Goal: Task Accomplishment & Management: Manage account settings

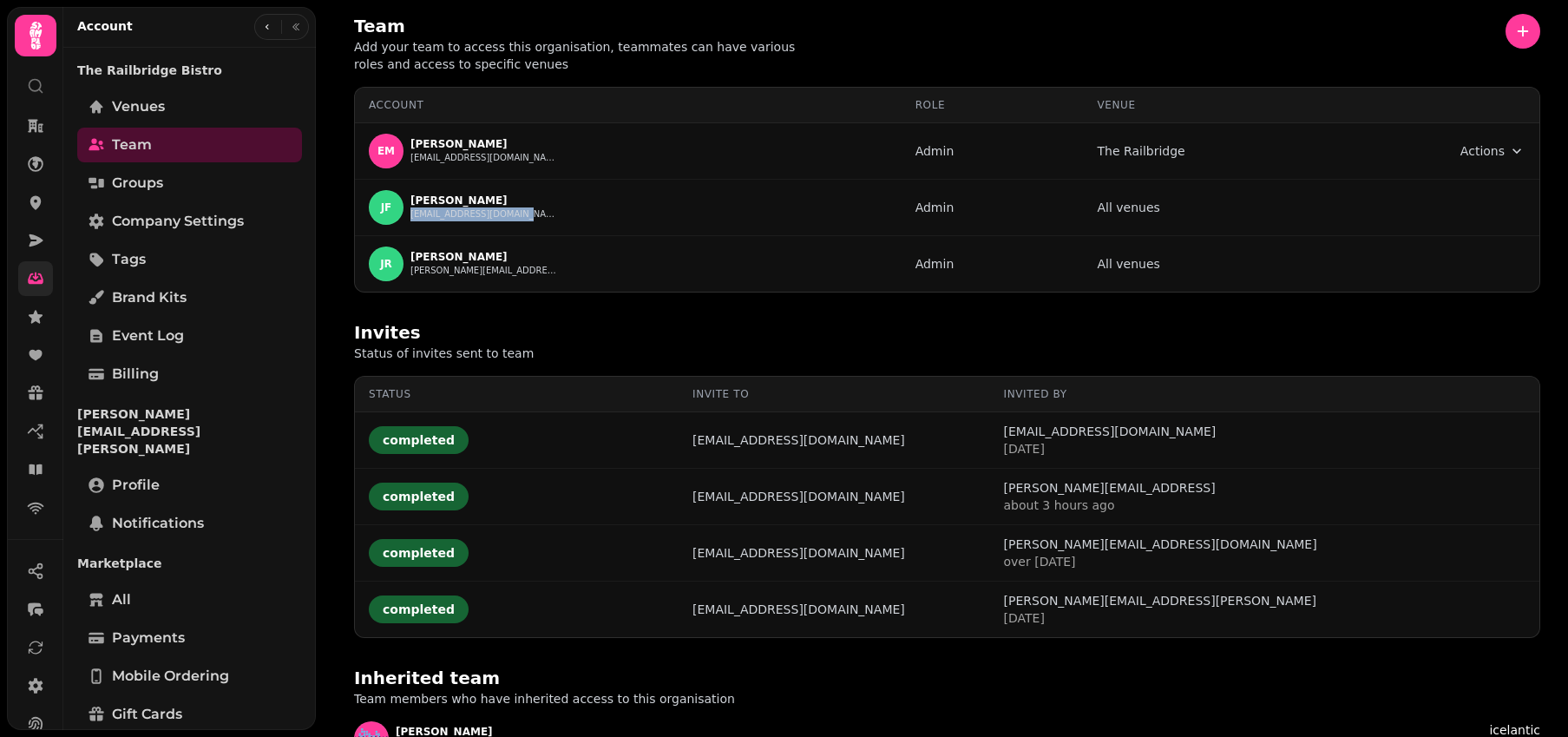
scroll to position [95, 0]
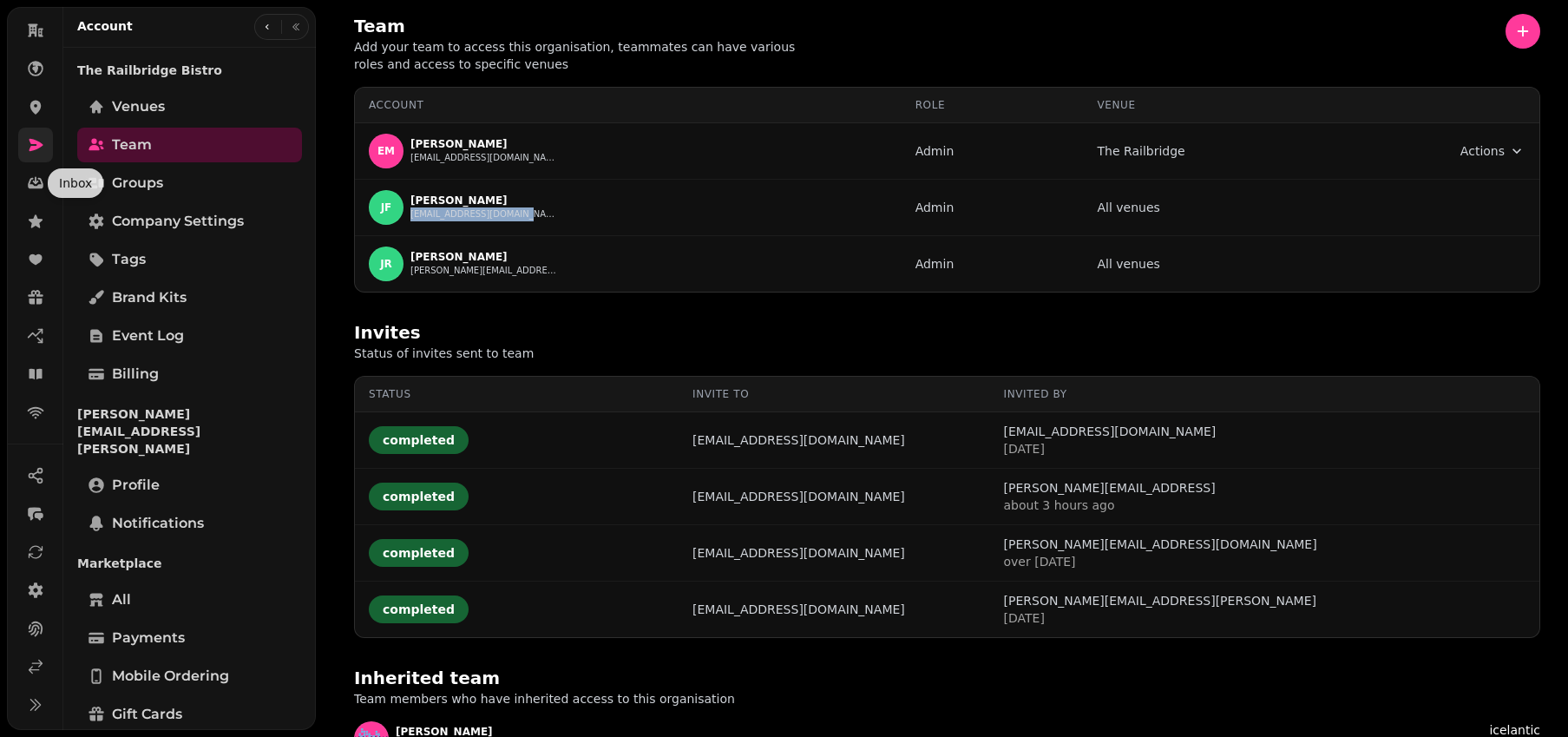
click at [25, 143] on link at bounding box center [36, 145] width 35 height 35
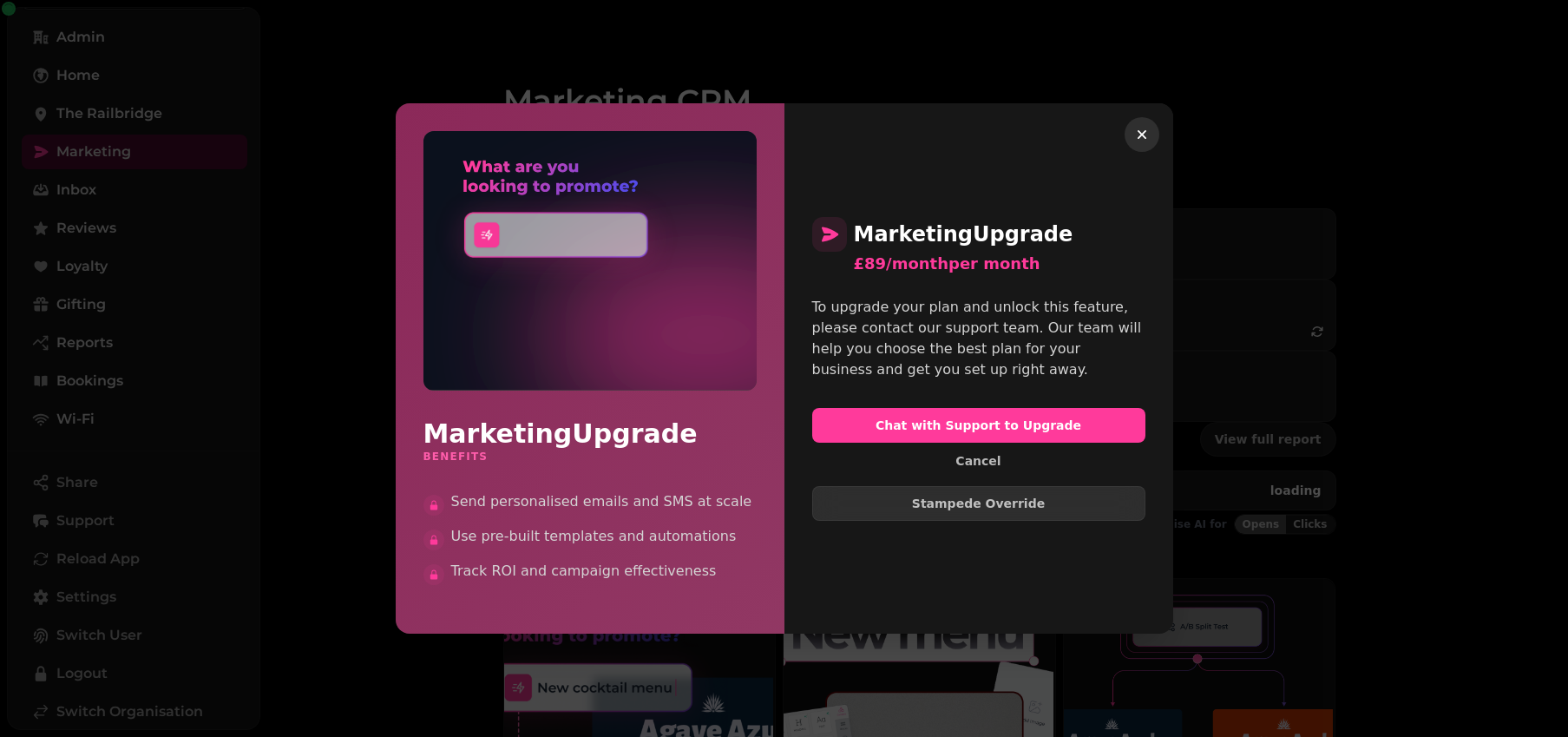
click at [1144, 133] on icon "button" at bounding box center [1142, 134] width 17 height 18
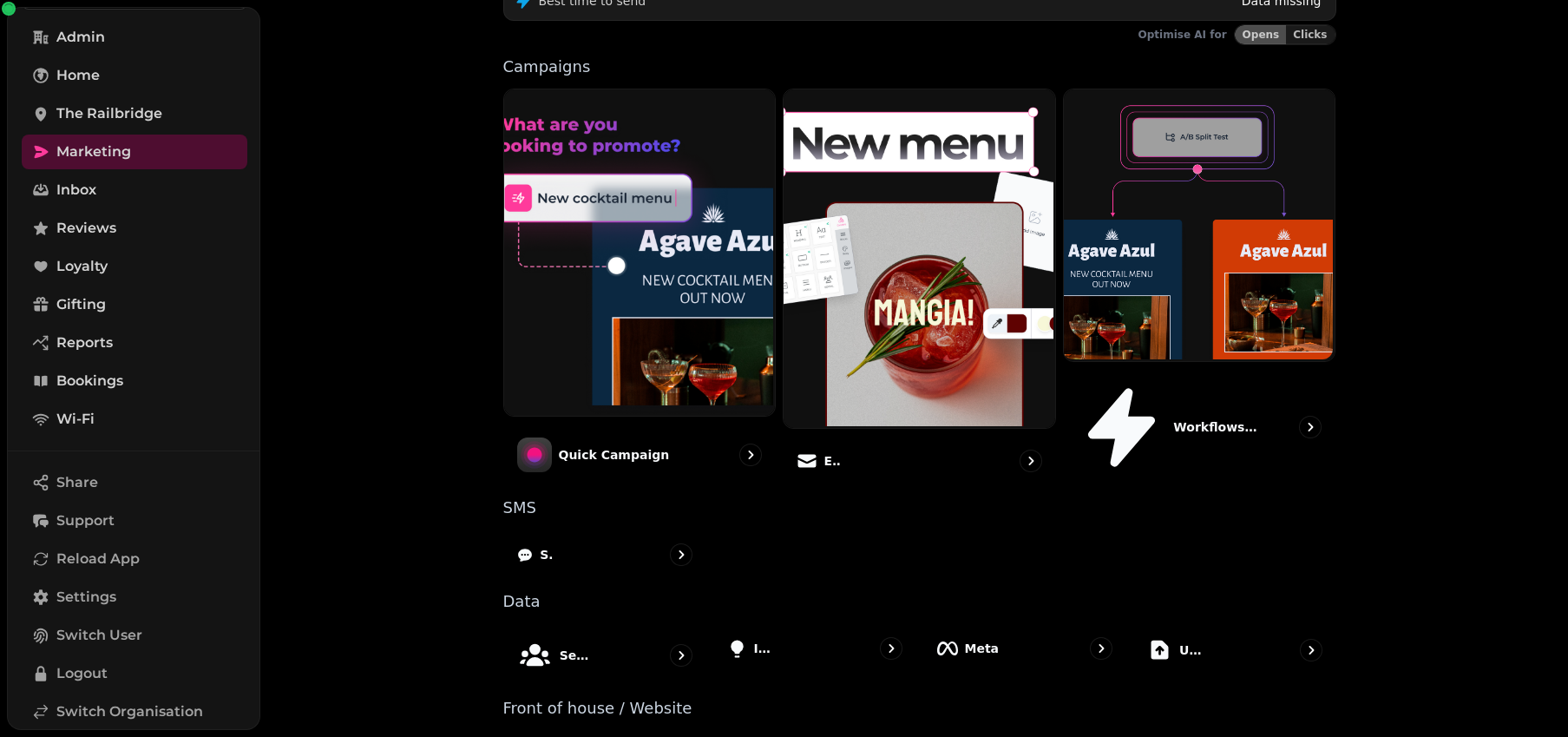
scroll to position [503, 0]
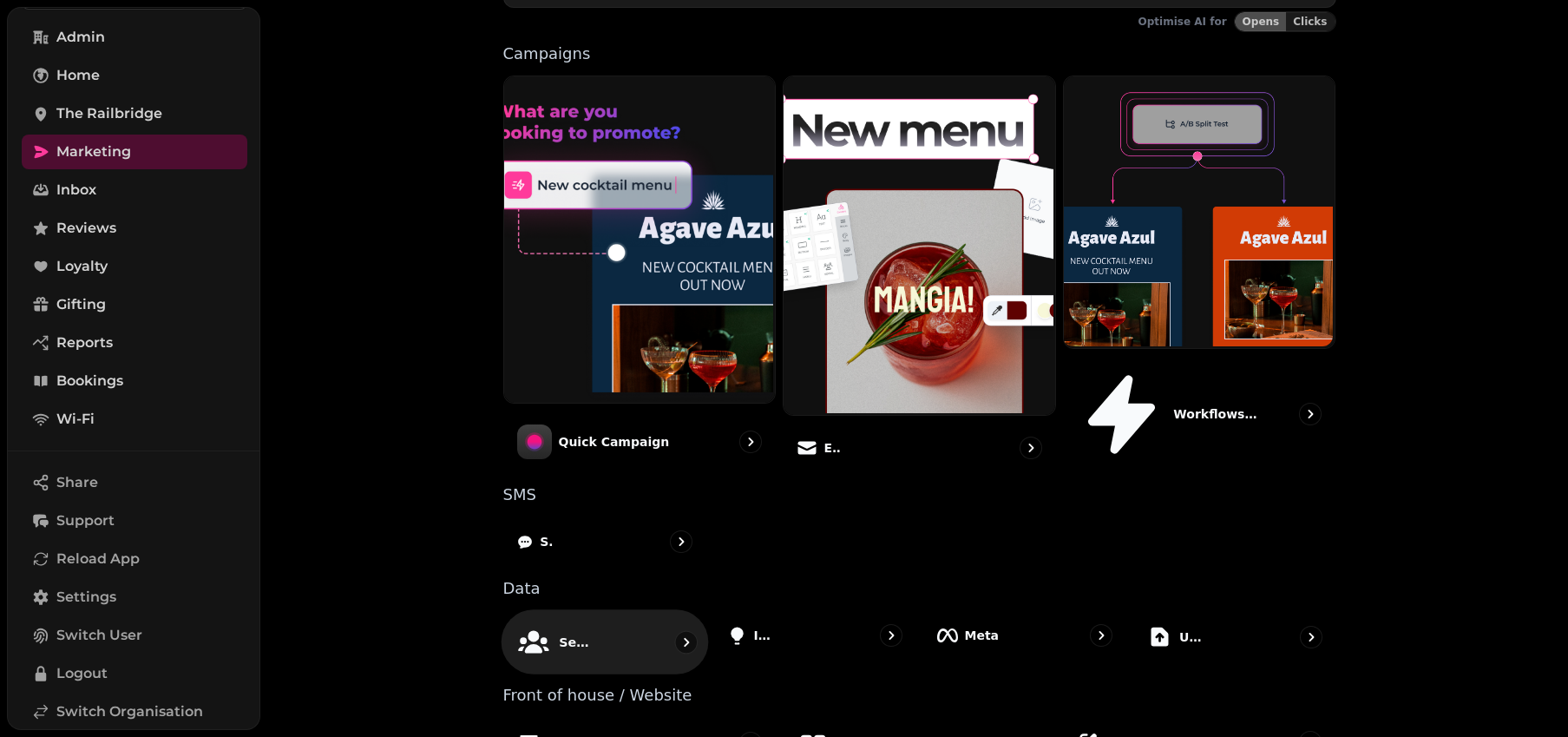
click at [626, 610] on div "Segments" at bounding box center [604, 642] width 207 height 65
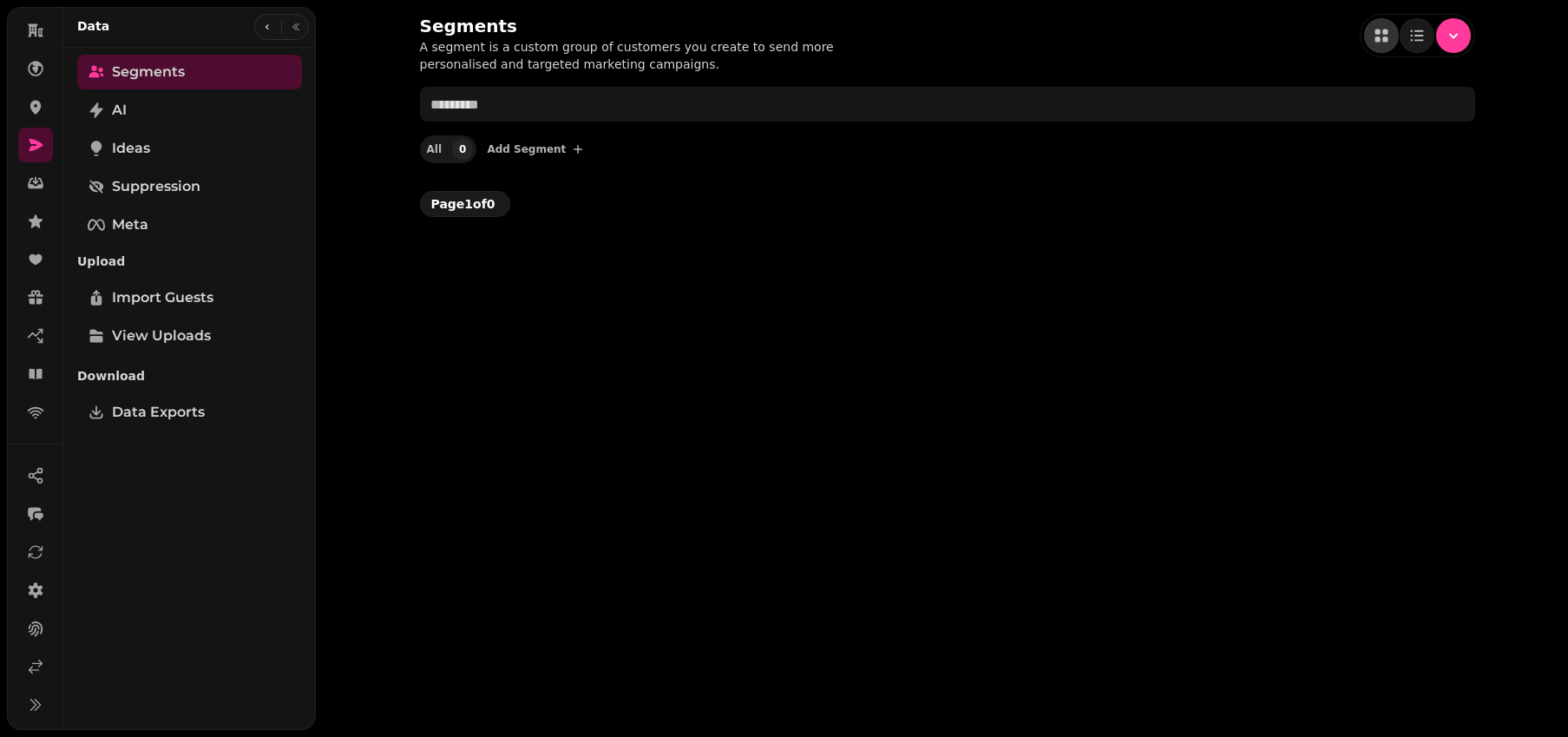
click at [393, 175] on div "Segments A segment is a custom group of customers you create to send more perso…" at bounding box center [948, 115] width 1111 height 230
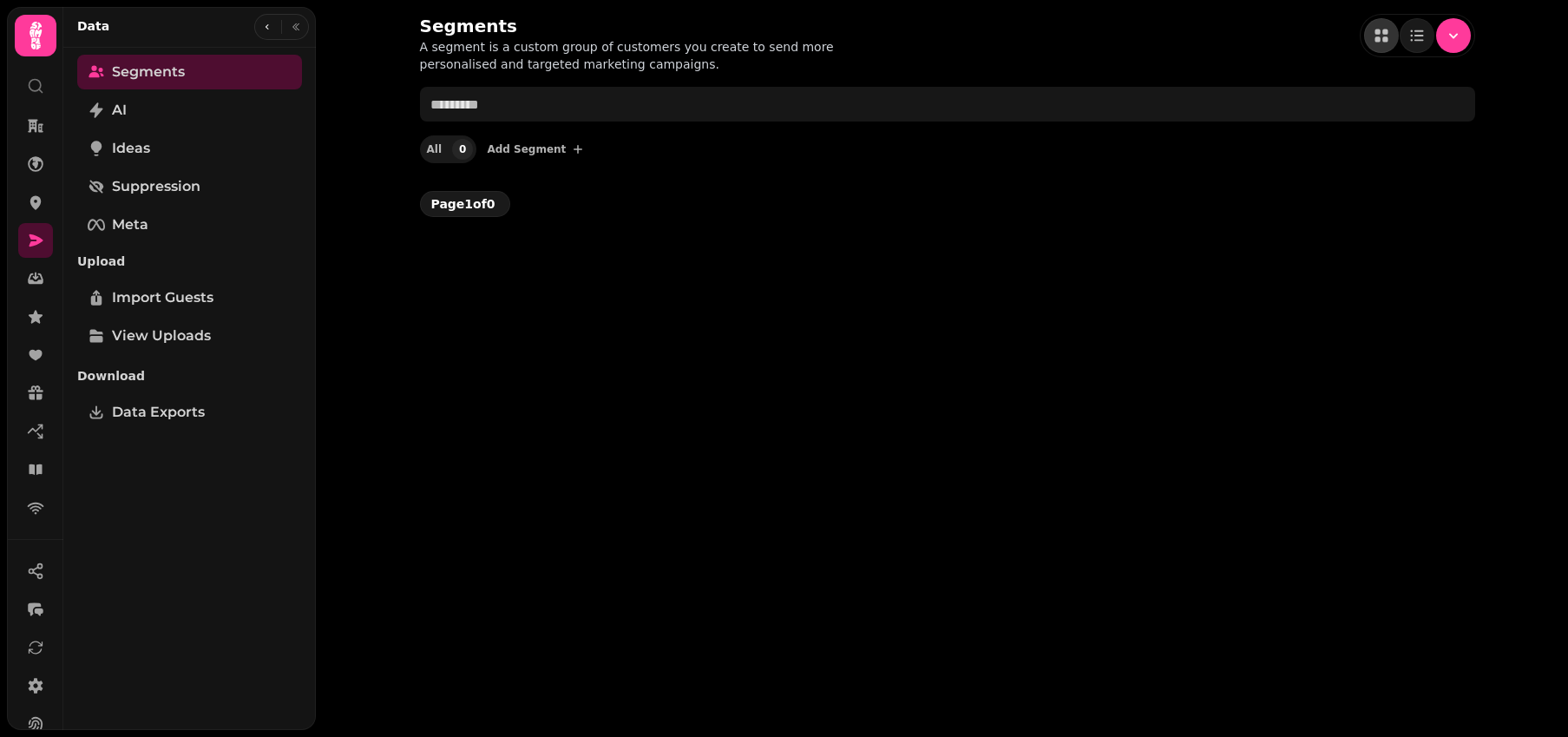
click at [384, 70] on div "Segments A segment is a custom group of customers you create to send more perso…" at bounding box center [942, 368] width 1252 height 737
click at [601, 258] on div "Segments A segment is a custom group of customers you create to send more perso…" at bounding box center [942, 368] width 1252 height 737
click at [201, 67] on link "Segments" at bounding box center [189, 72] width 225 height 35
click at [1277, 82] on div "Segments A segment is a custom group of customers you create to send more perso…" at bounding box center [948, 115] width 1111 height 230
click at [1466, 36] on button "Menu" at bounding box center [1454, 36] width 35 height 35
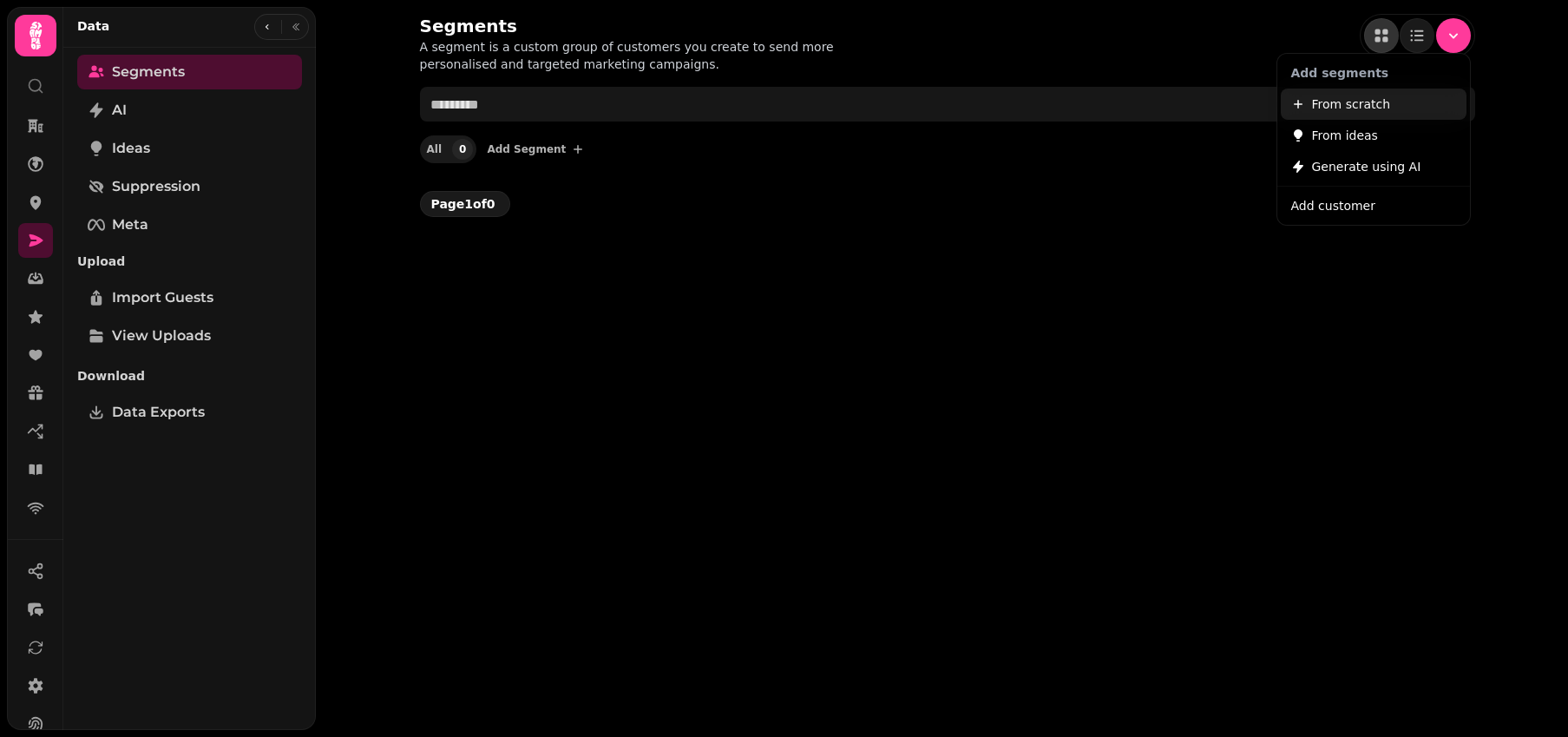
click at [1375, 97] on span "From scratch" at bounding box center [1351, 103] width 79 height 20
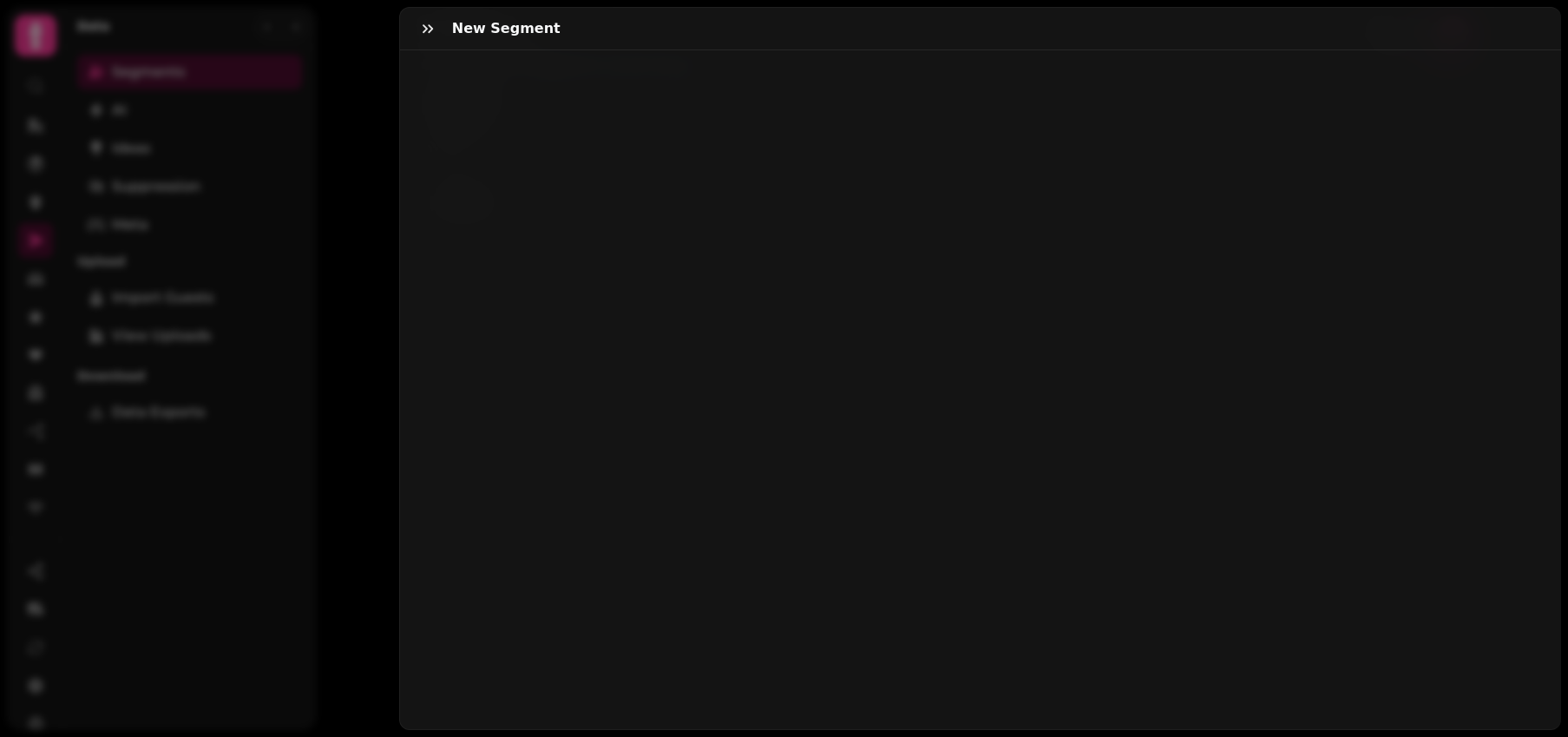
select select "**"
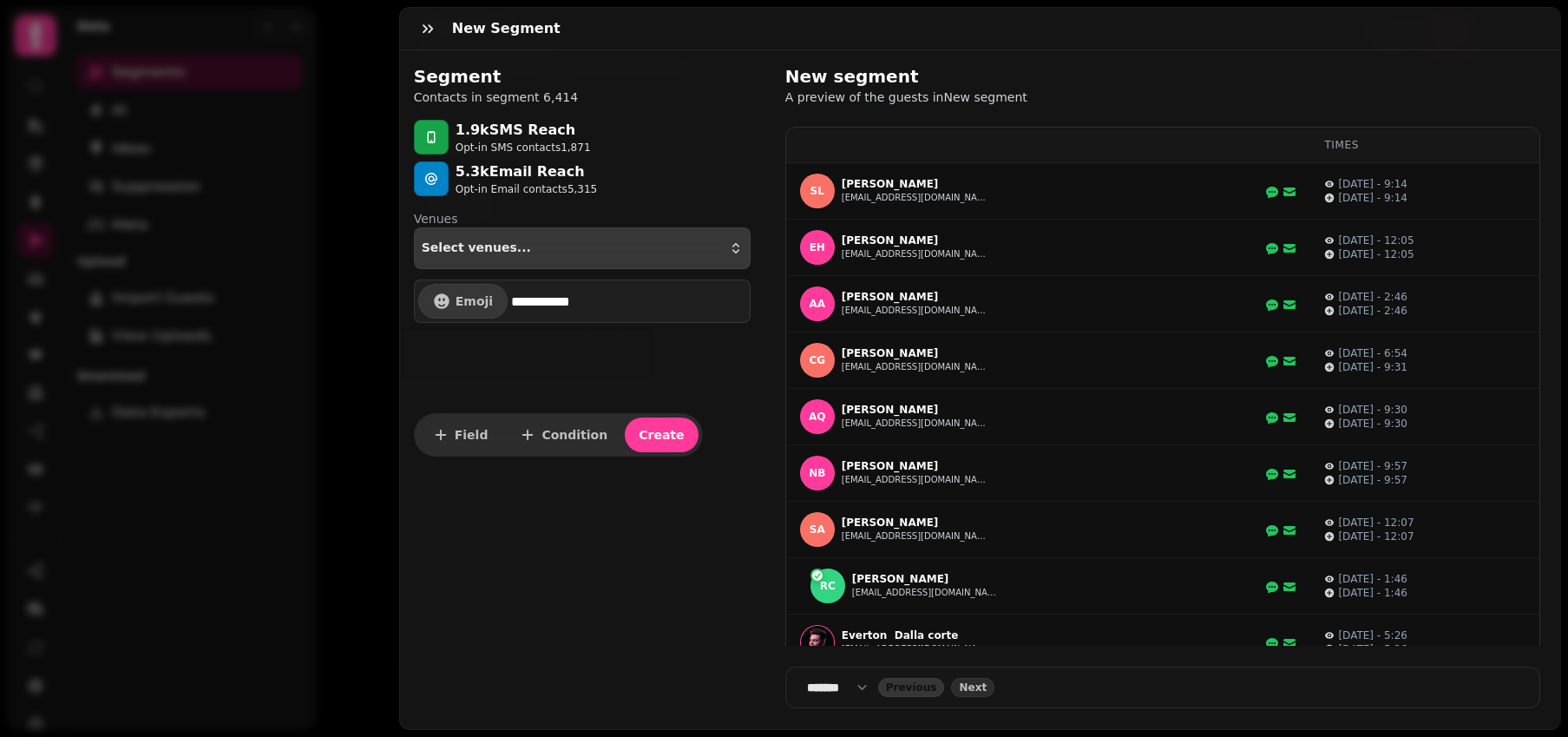
click at [517, 259] on button "Select venues..." at bounding box center [582, 248] width 336 height 42
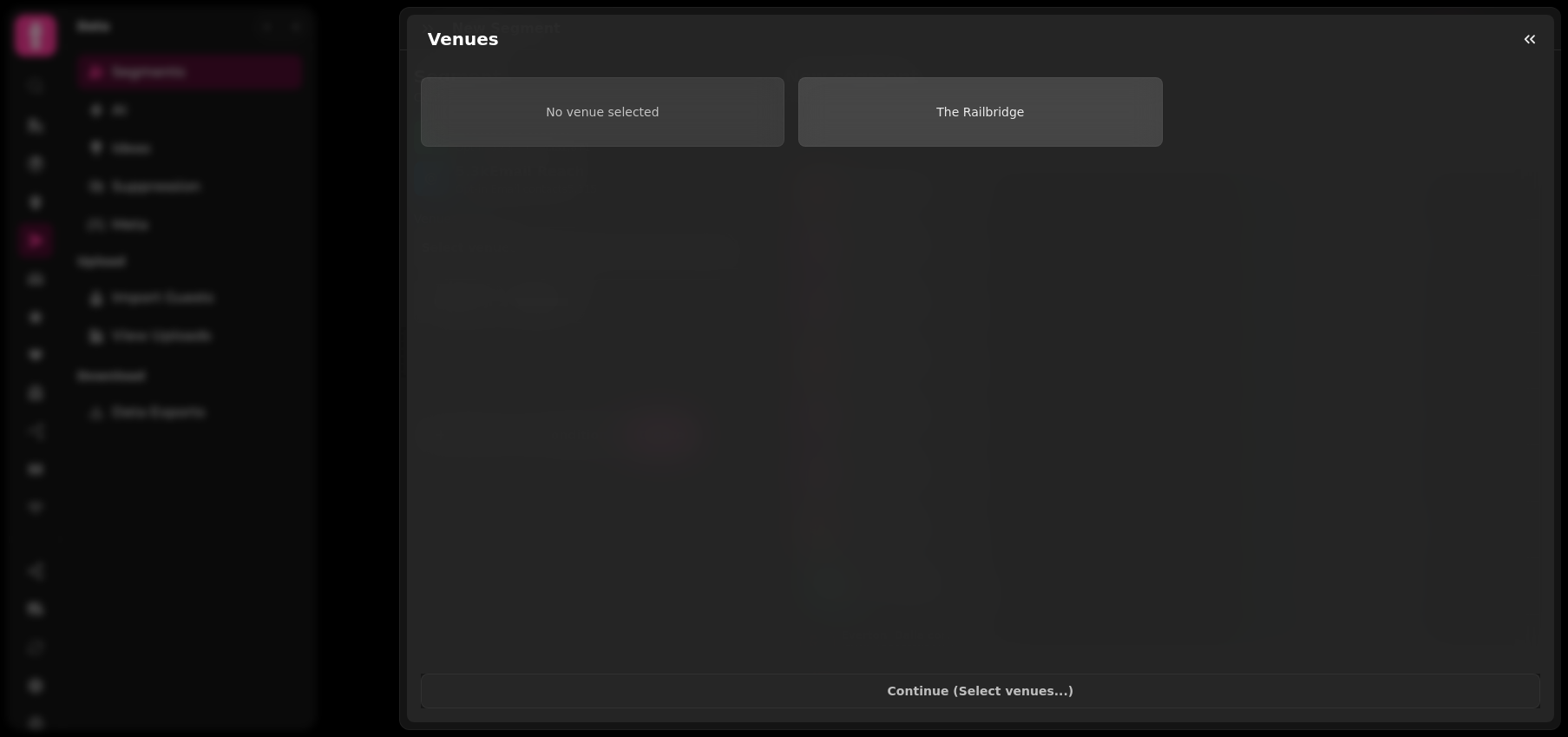
click at [1066, 132] on button "The Railbridge" at bounding box center [980, 111] width 364 height 69
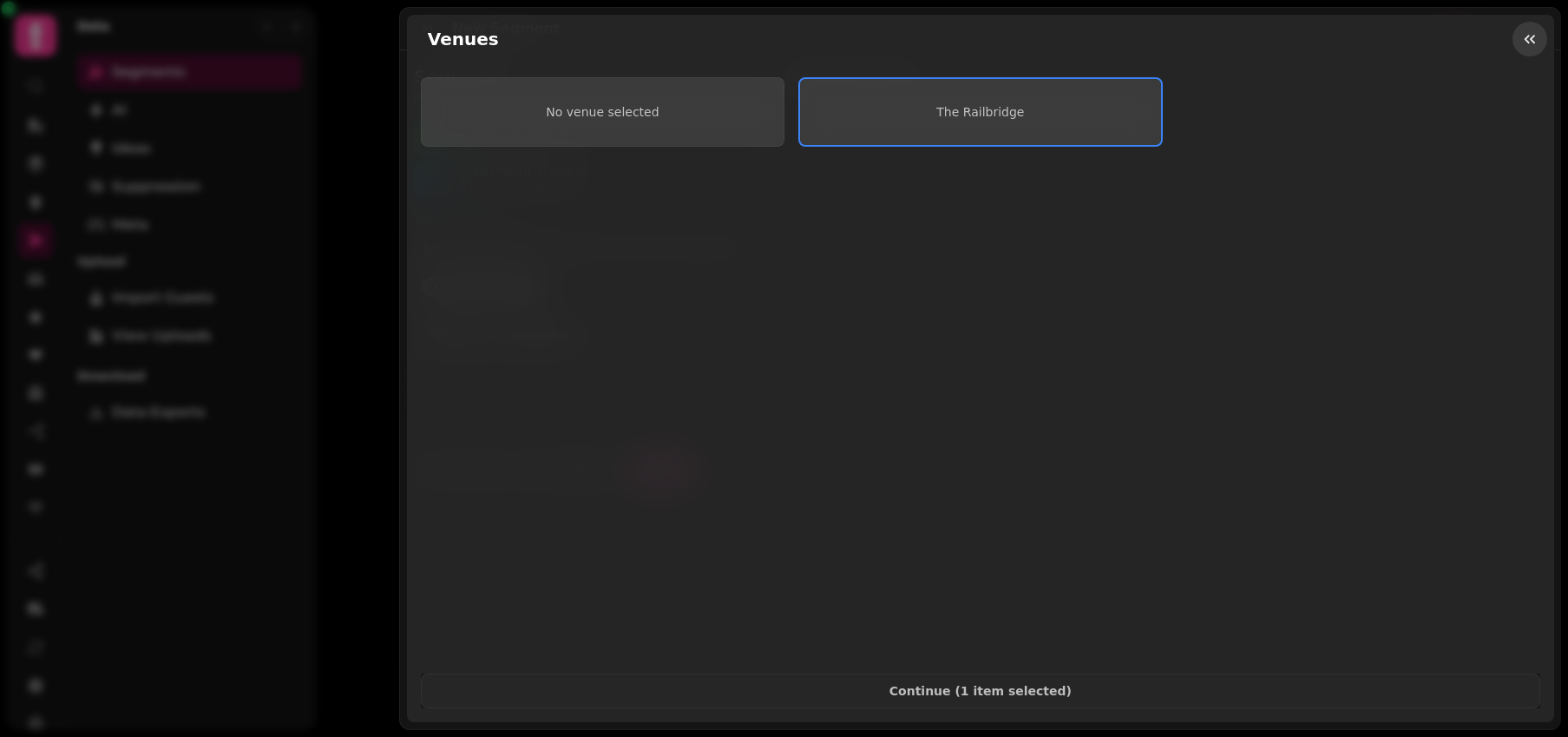
click at [1527, 32] on icon "button" at bounding box center [1530, 39] width 17 height 18
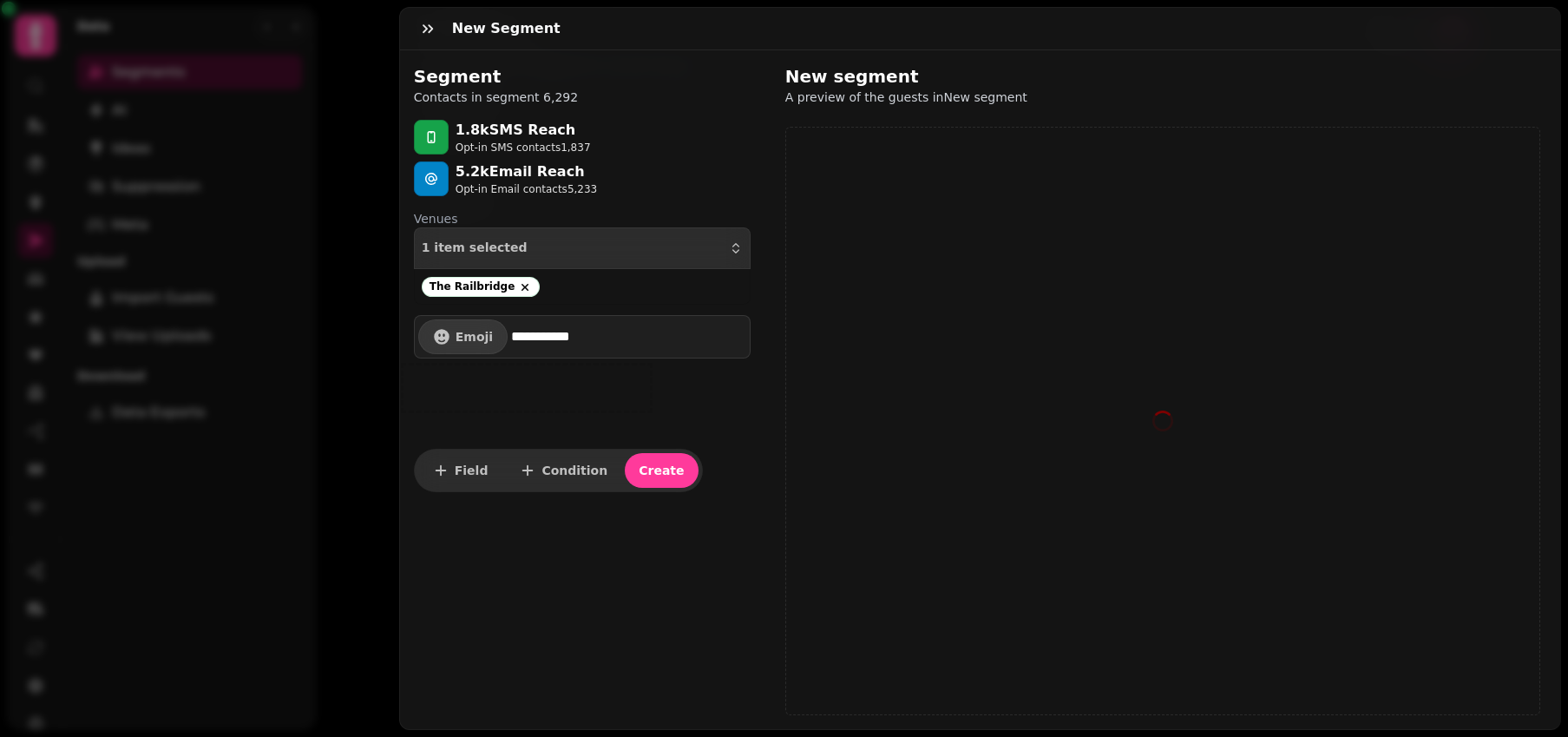
click at [512, 406] on div at bounding box center [527, 388] width 261 height 59
select select "**"
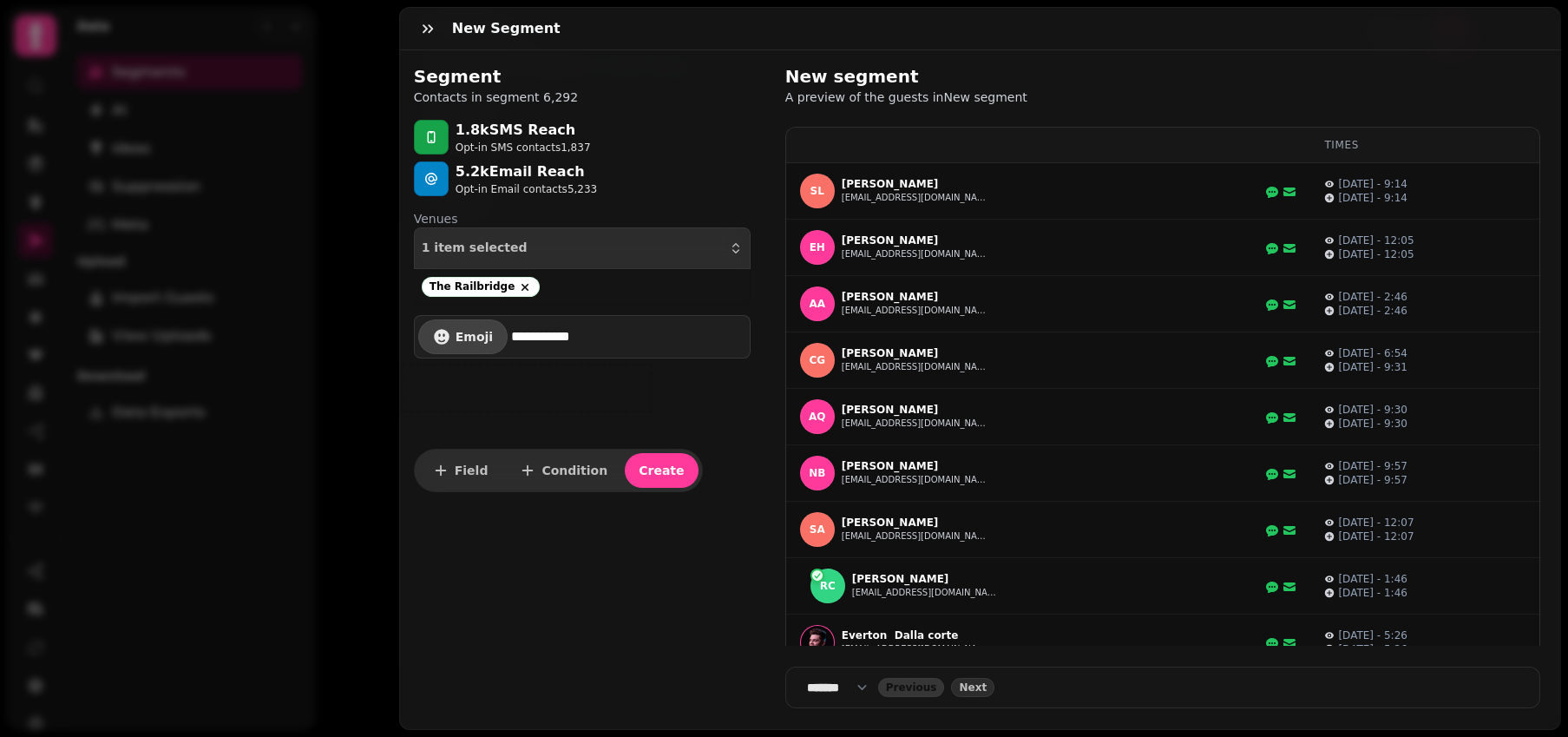
drag, startPoint x: 639, startPoint y: 336, endPoint x: 491, endPoint y: 324, distance: 148.5
click at [491, 324] on div "**********" at bounding box center [582, 336] width 336 height 44
click at [479, 336] on span "Emoji" at bounding box center [474, 336] width 37 height 12
type input "**********"
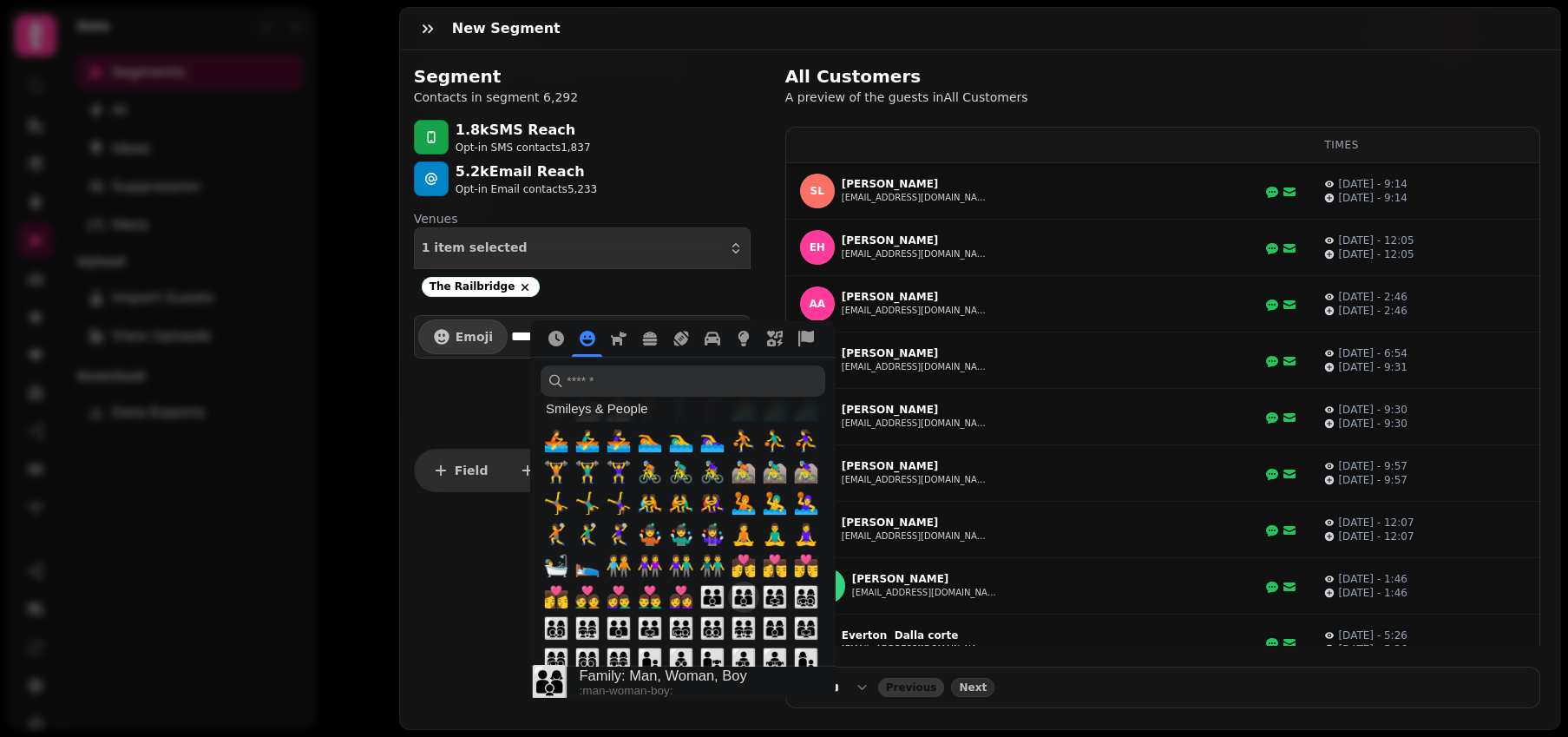
scroll to position [1143, 0]
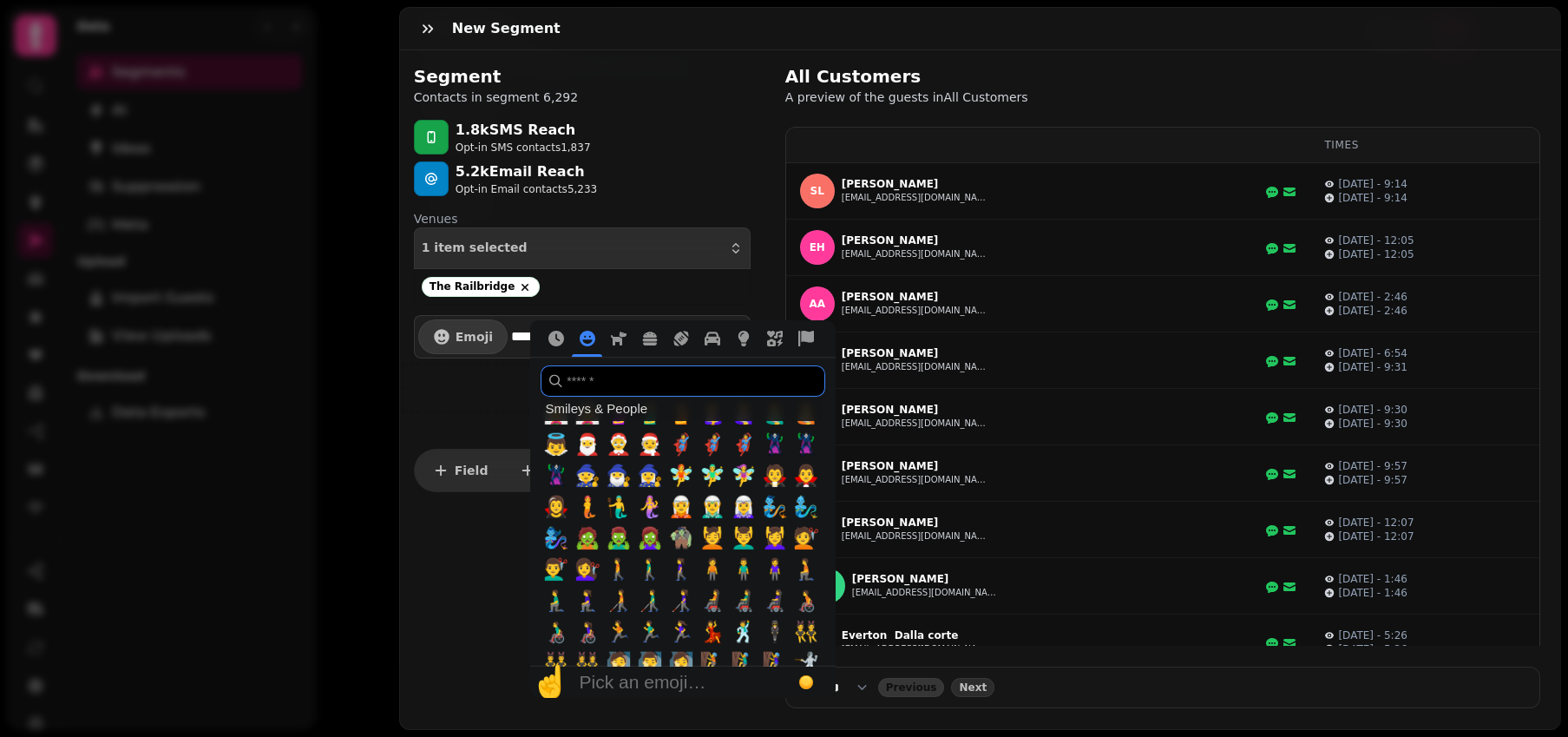
drag, startPoint x: 675, startPoint y: 381, endPoint x: 644, endPoint y: 378, distance: 31.1
click at [644, 378] on input "search" at bounding box center [682, 381] width 285 height 31
click at [449, 411] on div at bounding box center [527, 388] width 261 height 59
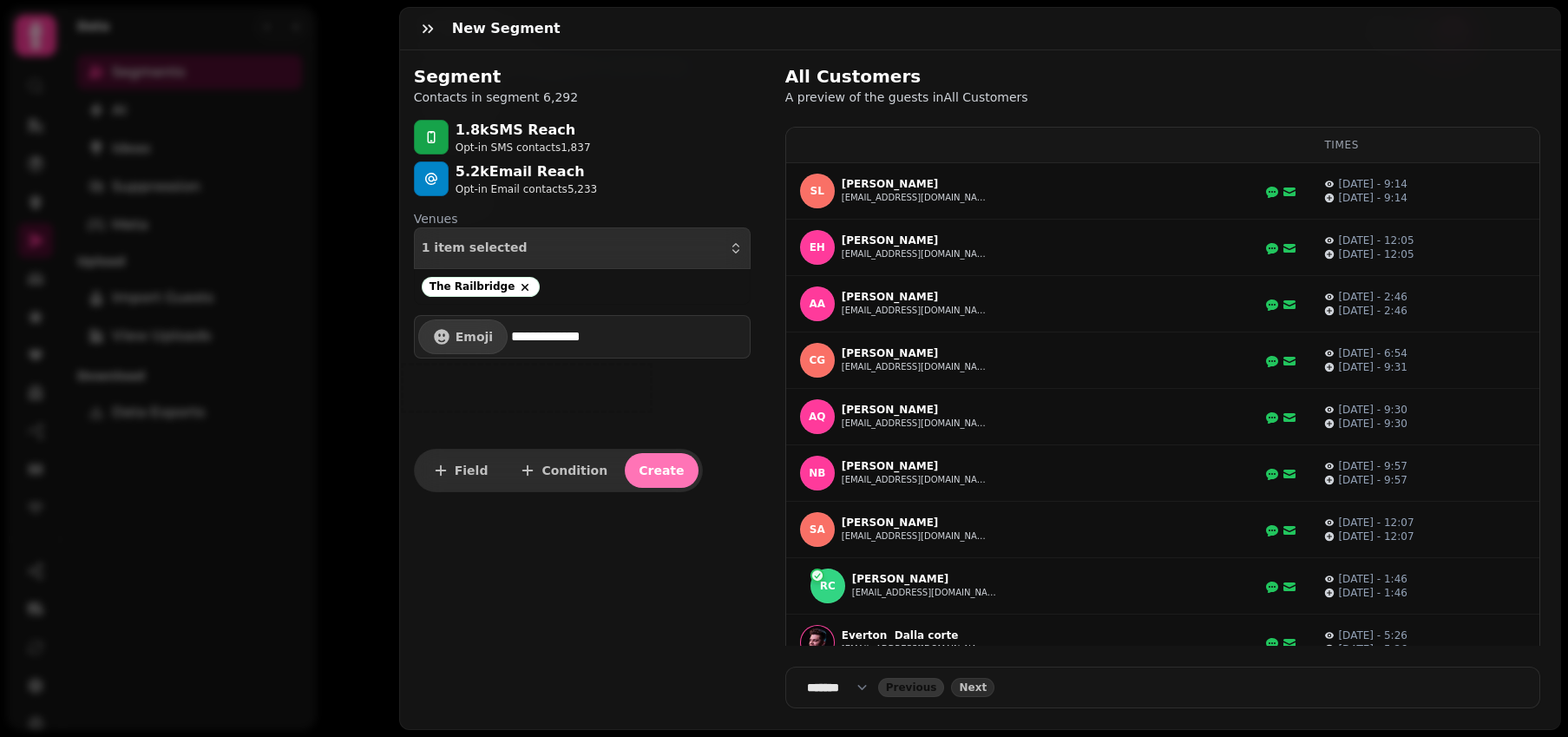
click at [639, 475] on span "Create" at bounding box center [661, 471] width 45 height 12
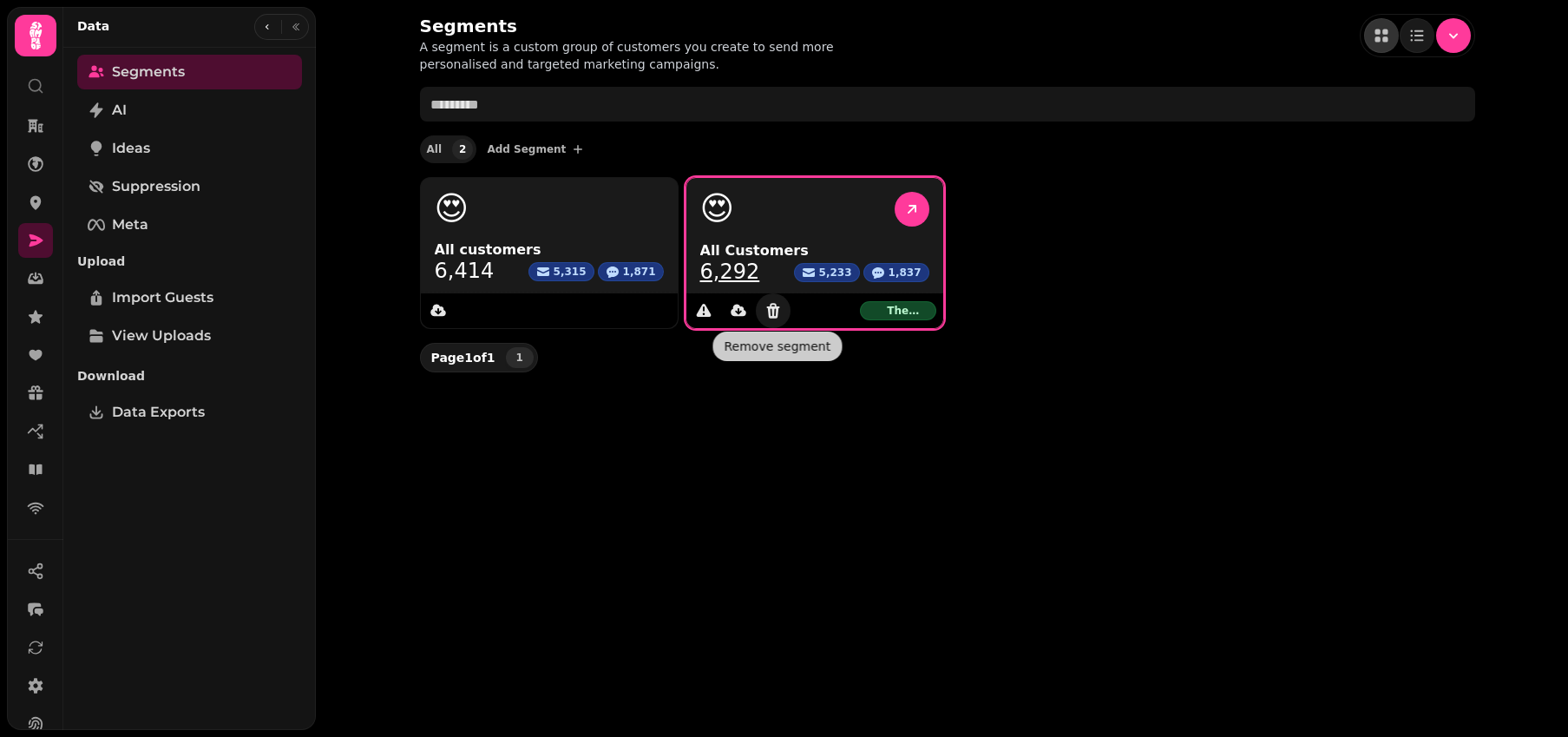
click at [777, 308] on icon "Delete segment" at bounding box center [772, 311] width 13 height 16
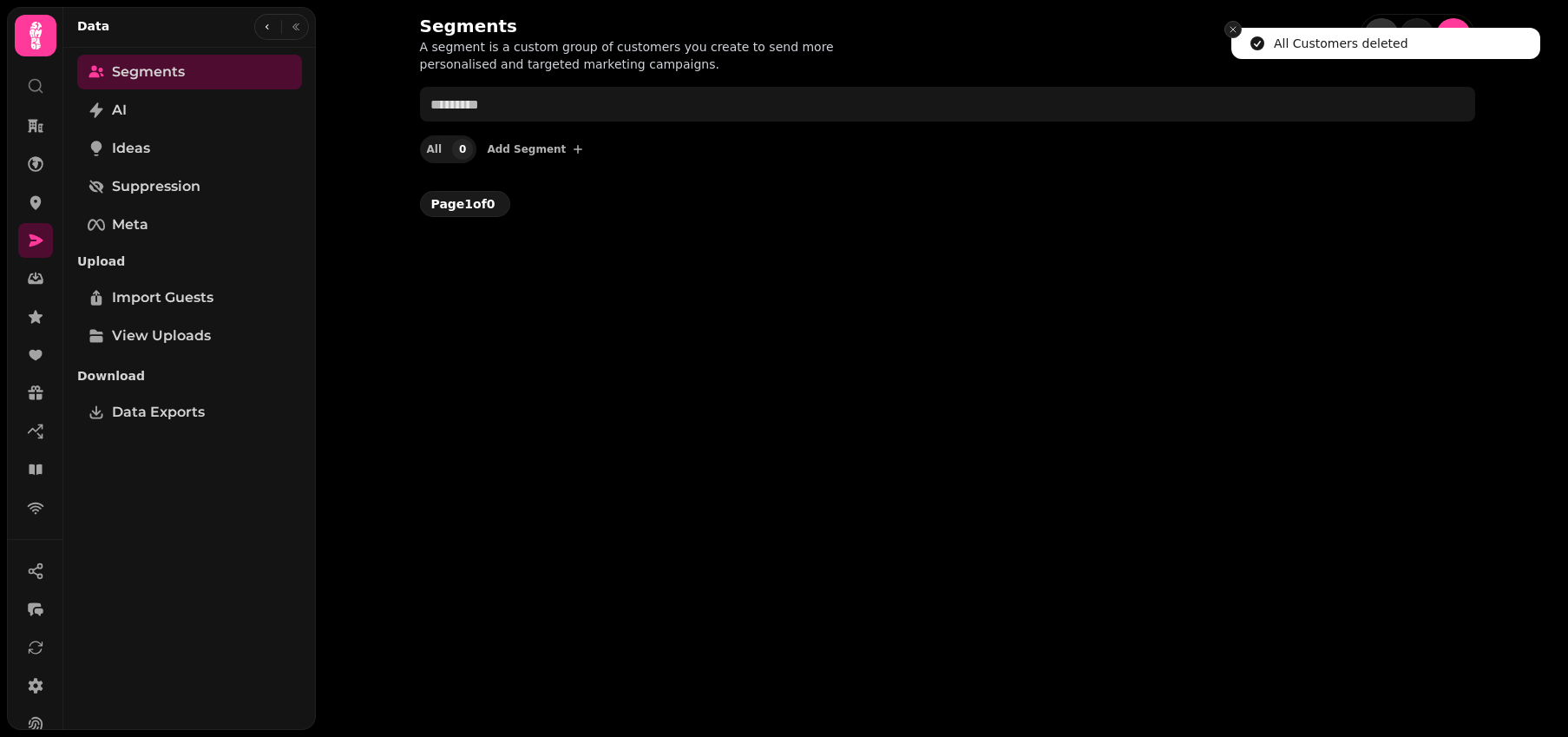
click at [1235, 31] on icon "Close toast" at bounding box center [1233, 29] width 11 height 11
click at [1451, 31] on icon "Menu" at bounding box center [1454, 36] width 17 height 18
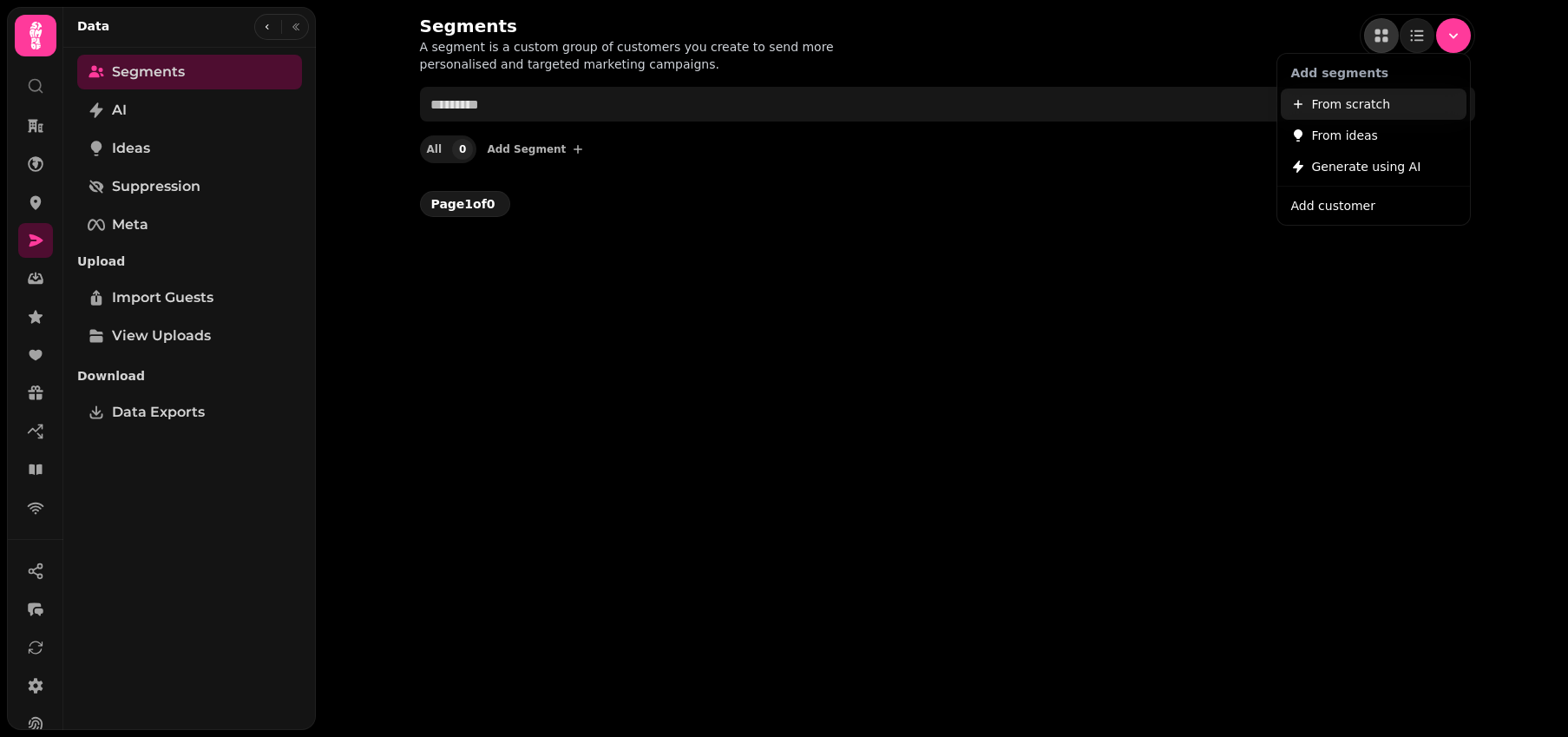
click at [1421, 95] on button "From scratch" at bounding box center [1374, 104] width 186 height 31
select select "**"
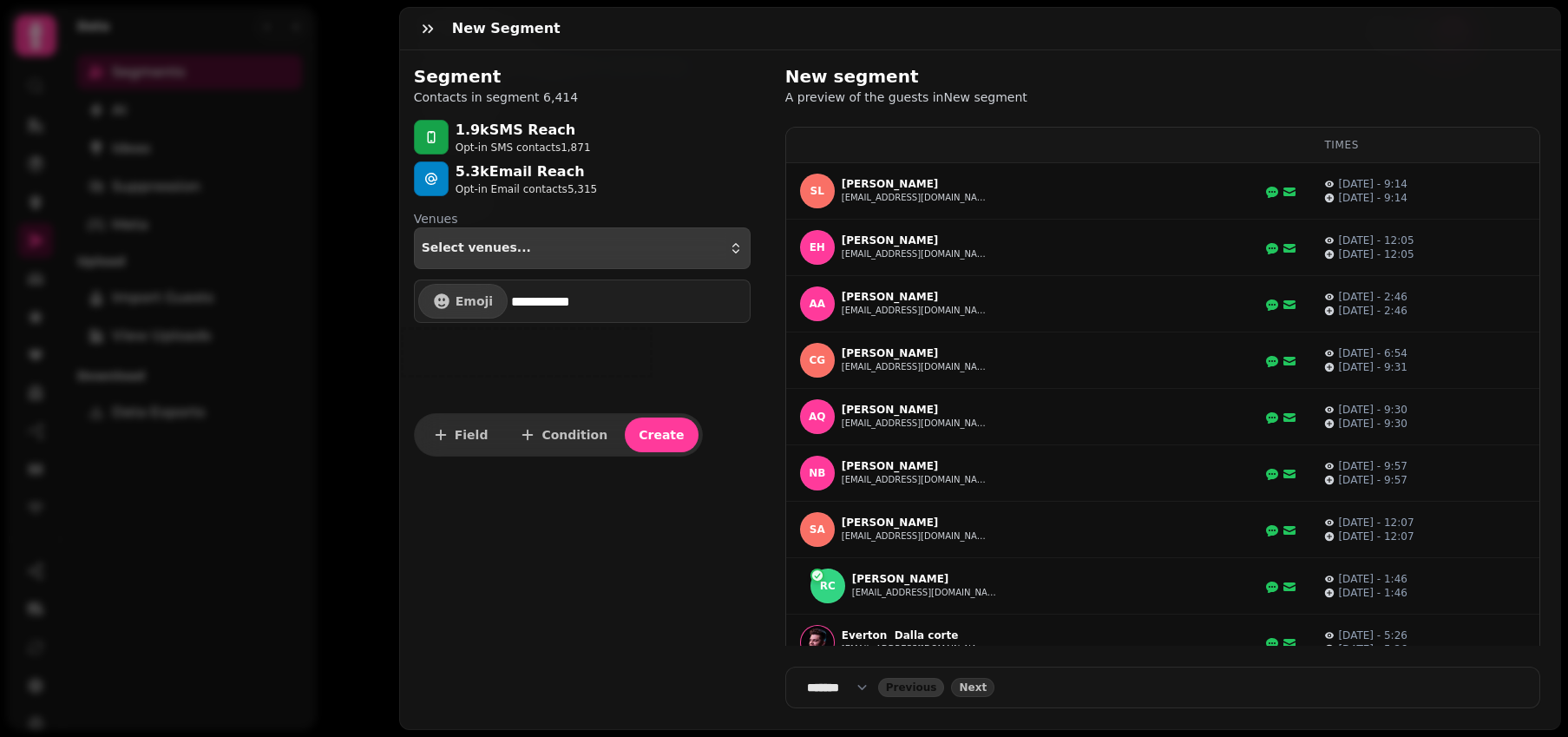
click at [580, 234] on button "Select venues..." at bounding box center [582, 248] width 336 height 42
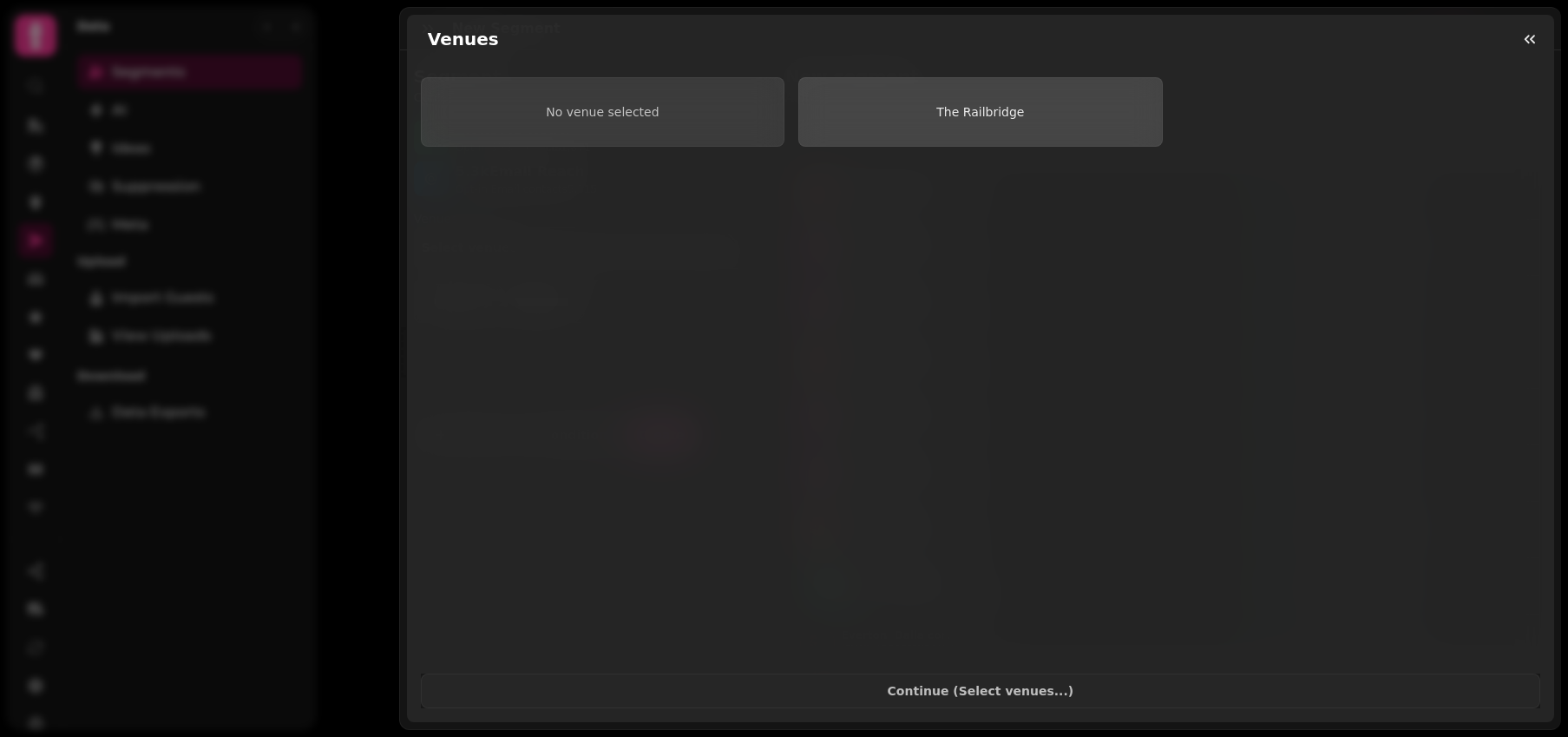
click at [921, 123] on button "The Railbridge" at bounding box center [980, 111] width 364 height 69
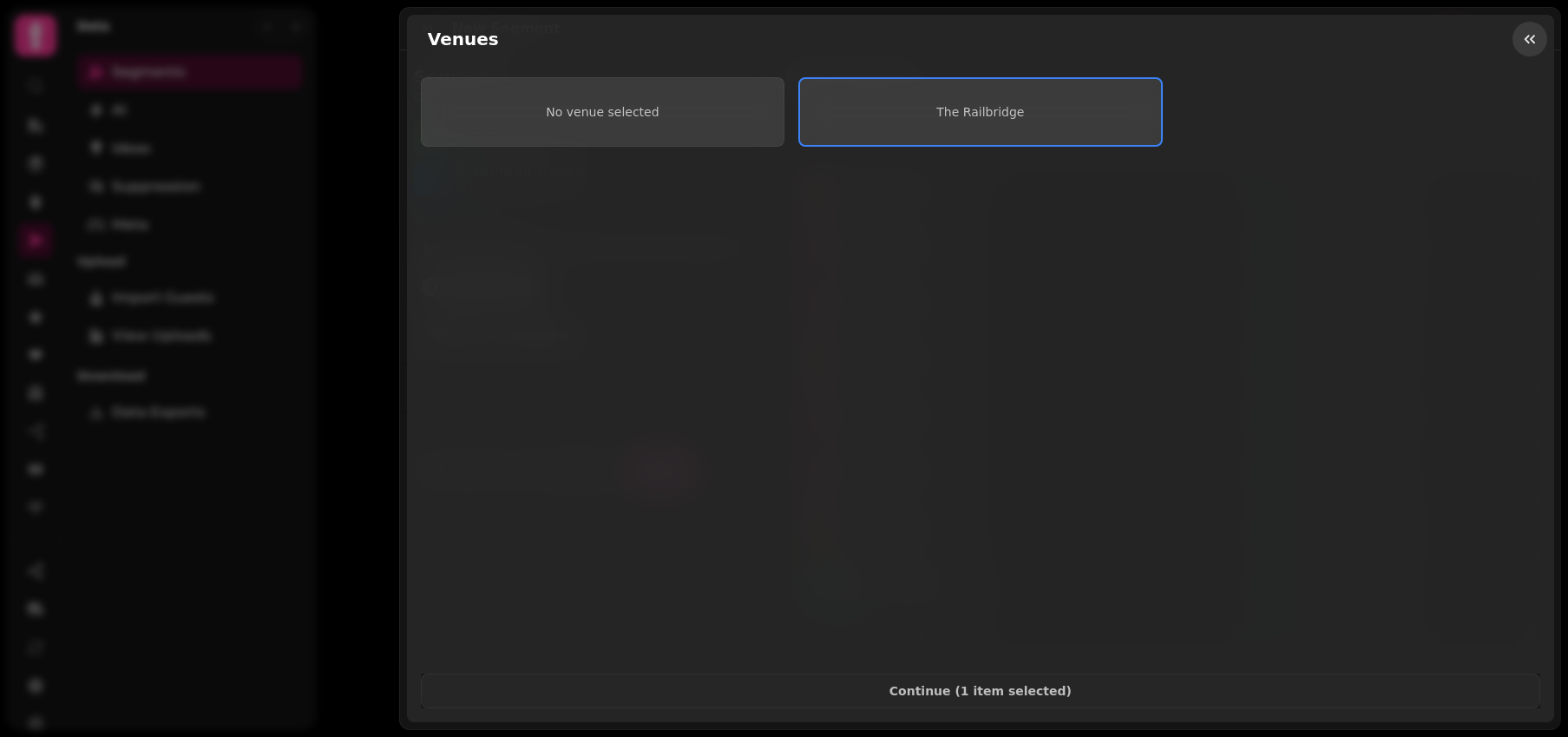
click at [1521, 31] on icon "button" at bounding box center [1530, 39] width 17 height 18
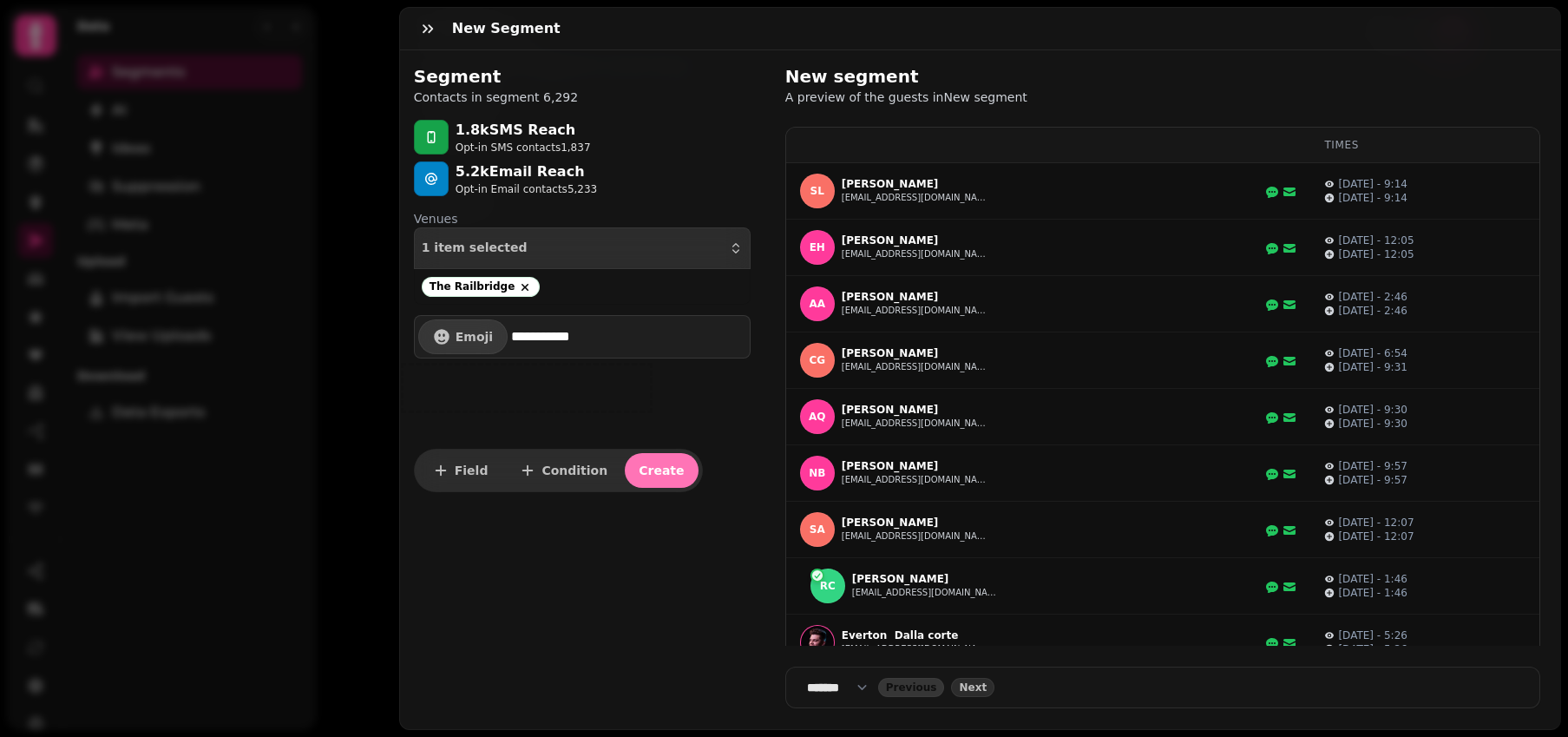
click at [641, 471] on span "Create" at bounding box center [661, 471] width 45 height 12
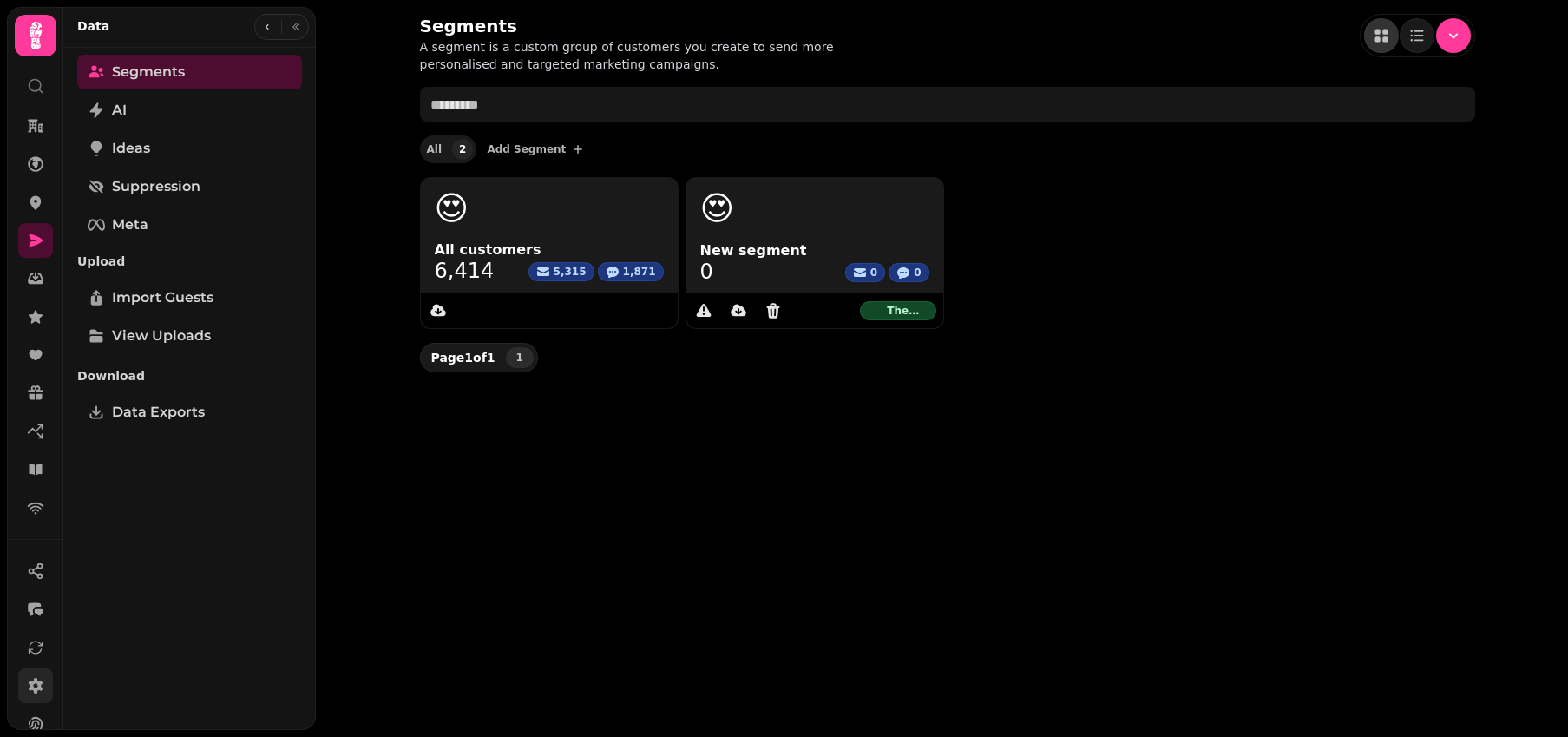
scroll to position [95, 0]
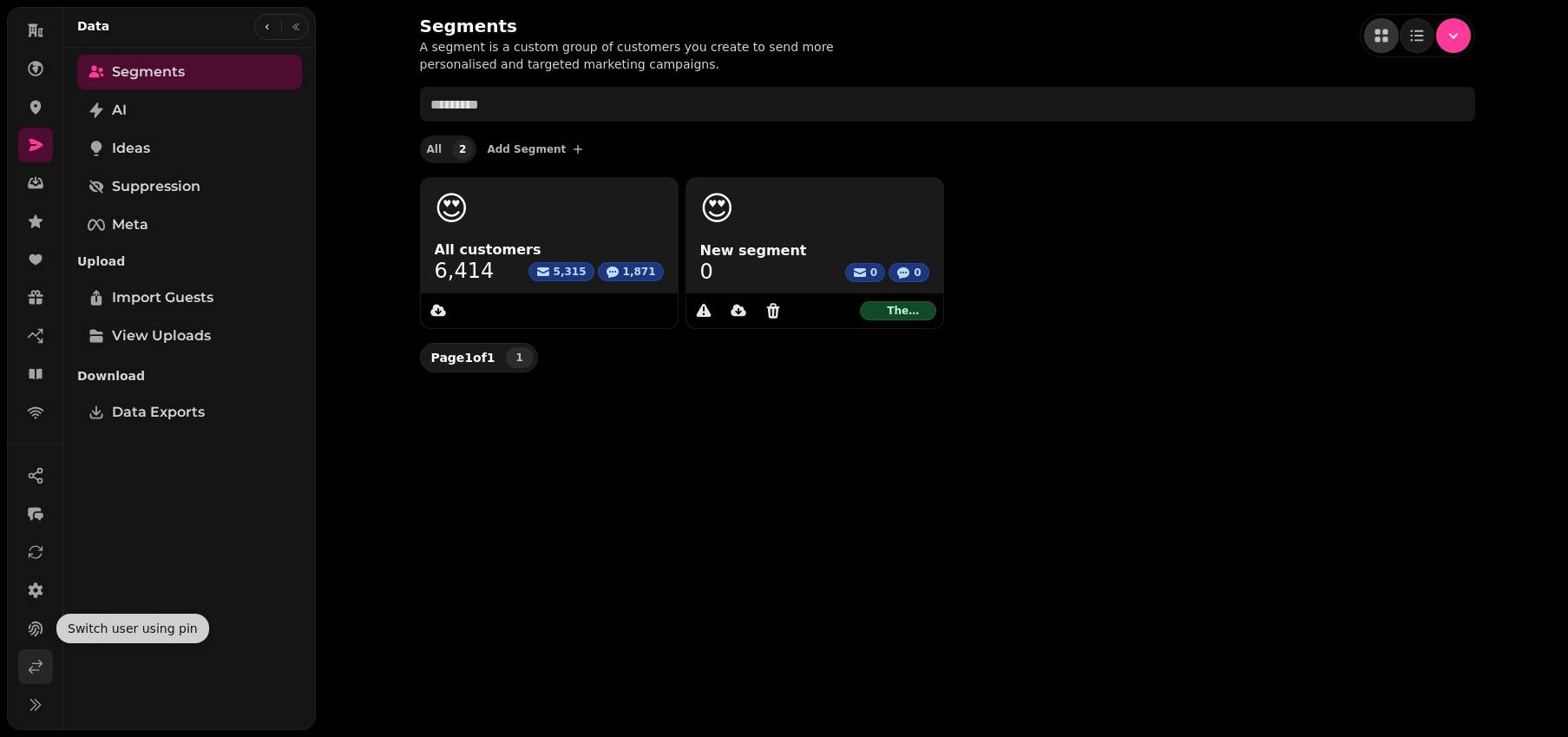
click at [33, 664] on icon at bounding box center [36, 667] width 17 height 18
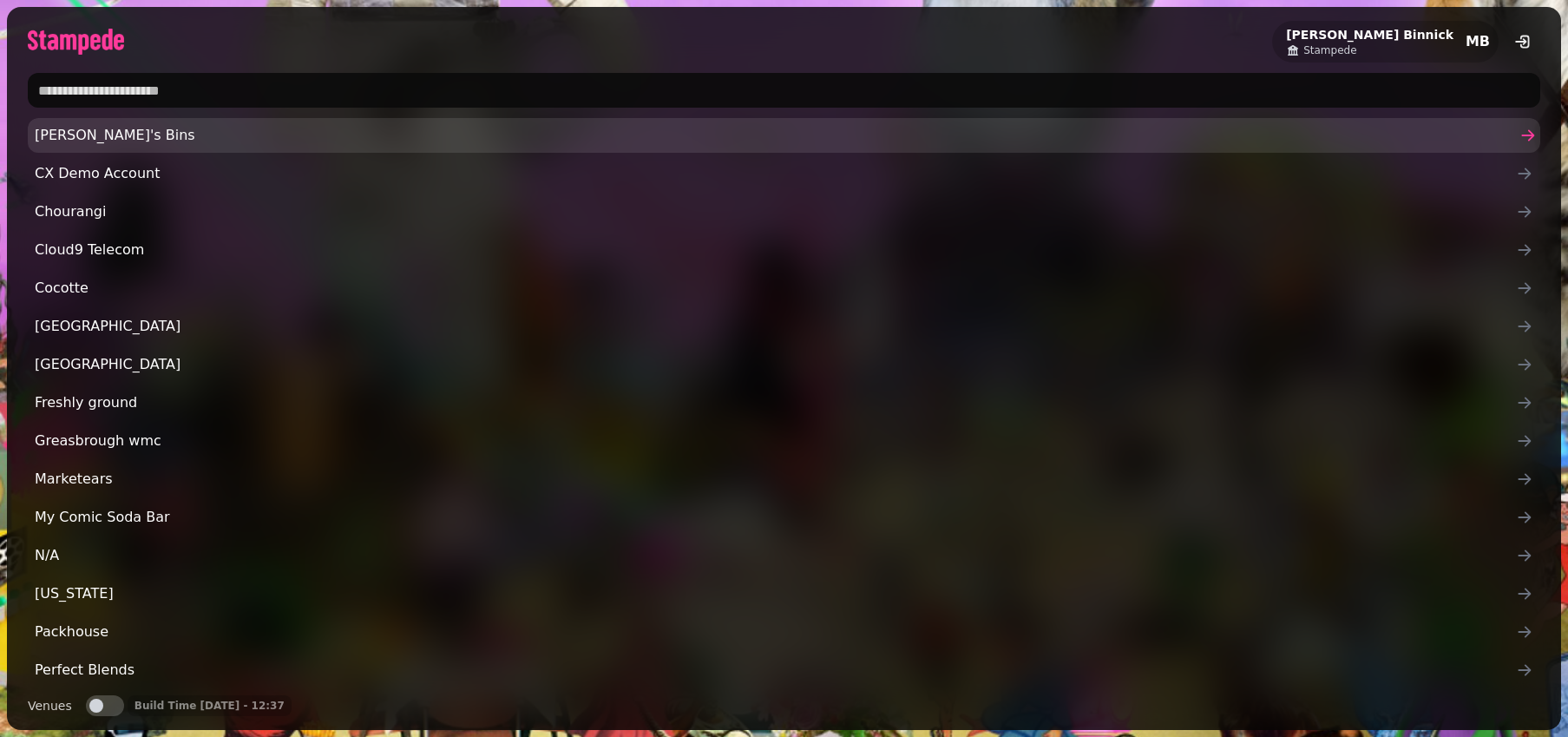
click at [148, 118] on link "[PERSON_NAME]'s Bins" at bounding box center [784, 135] width 1513 height 35
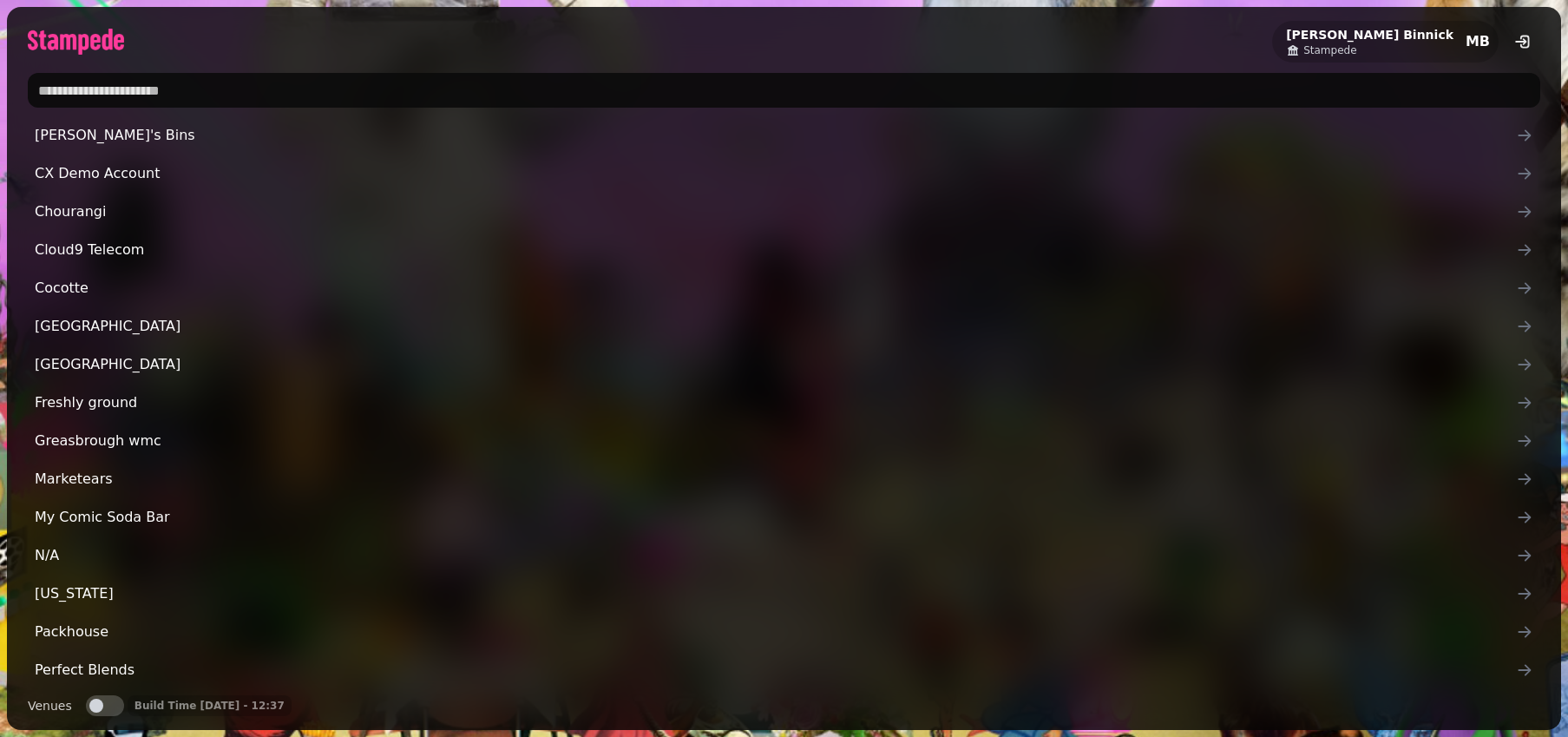
click at [154, 87] on input "text" at bounding box center [784, 90] width 1513 height 35
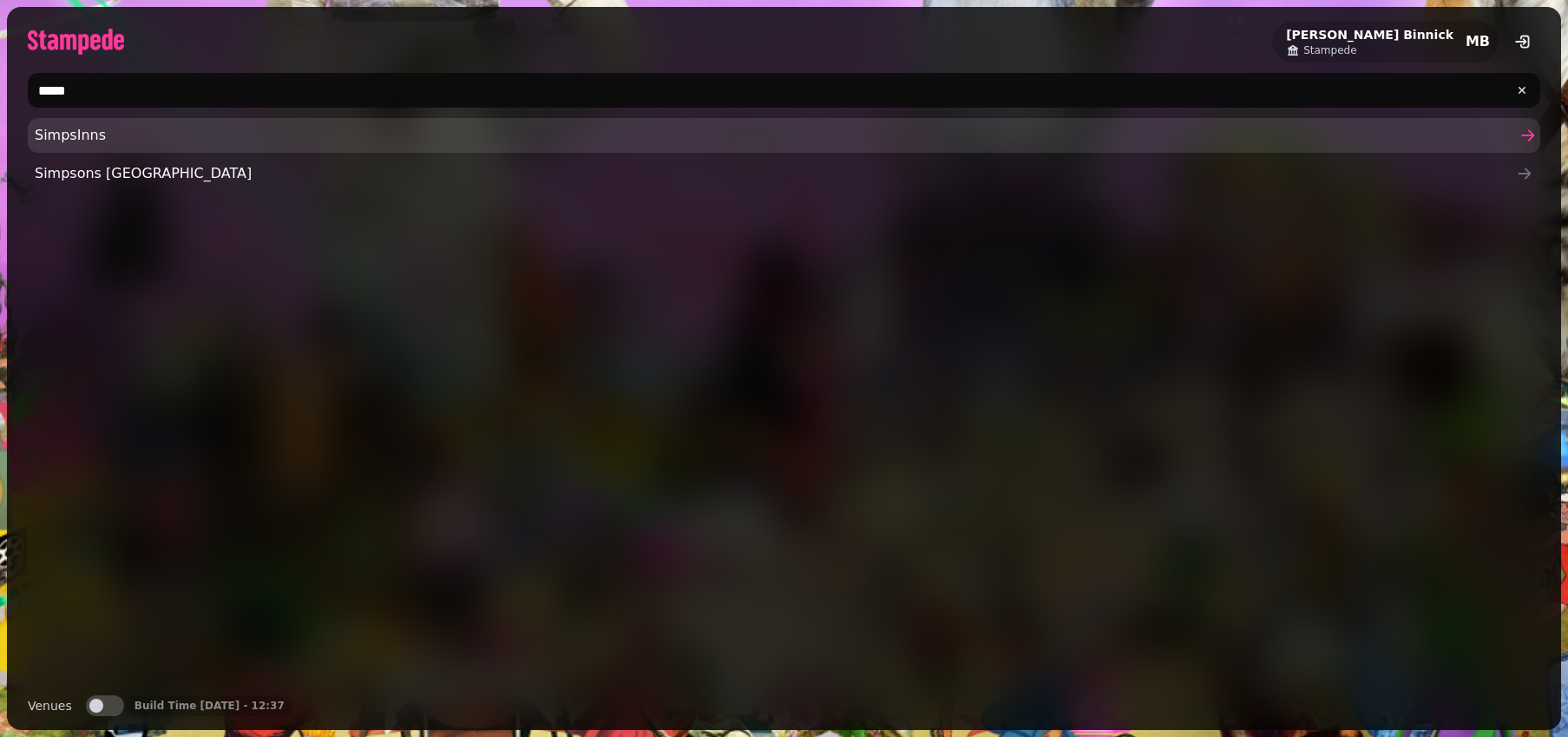
type input "*****"
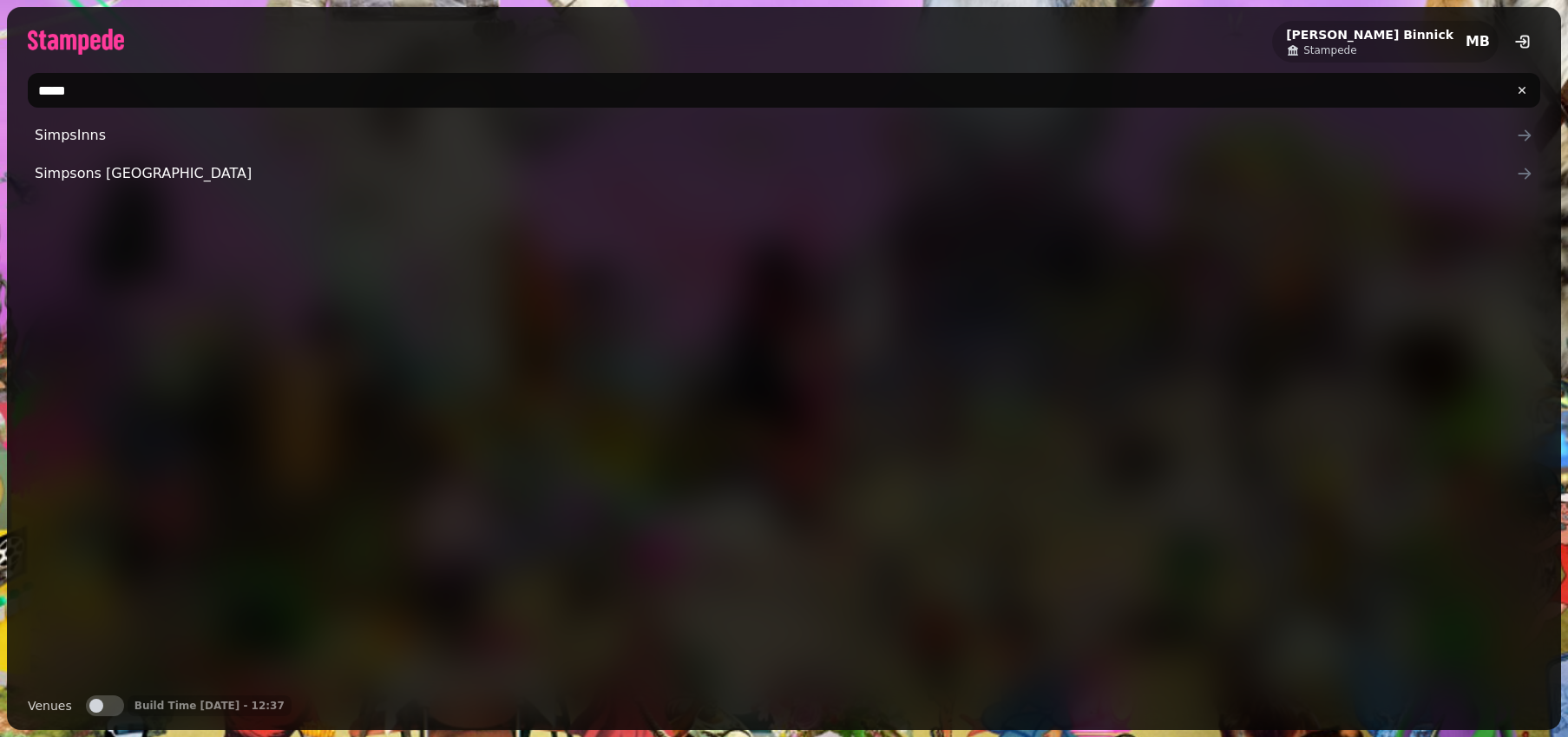
click at [111, 147] on link "SimpsInns" at bounding box center [784, 135] width 1513 height 35
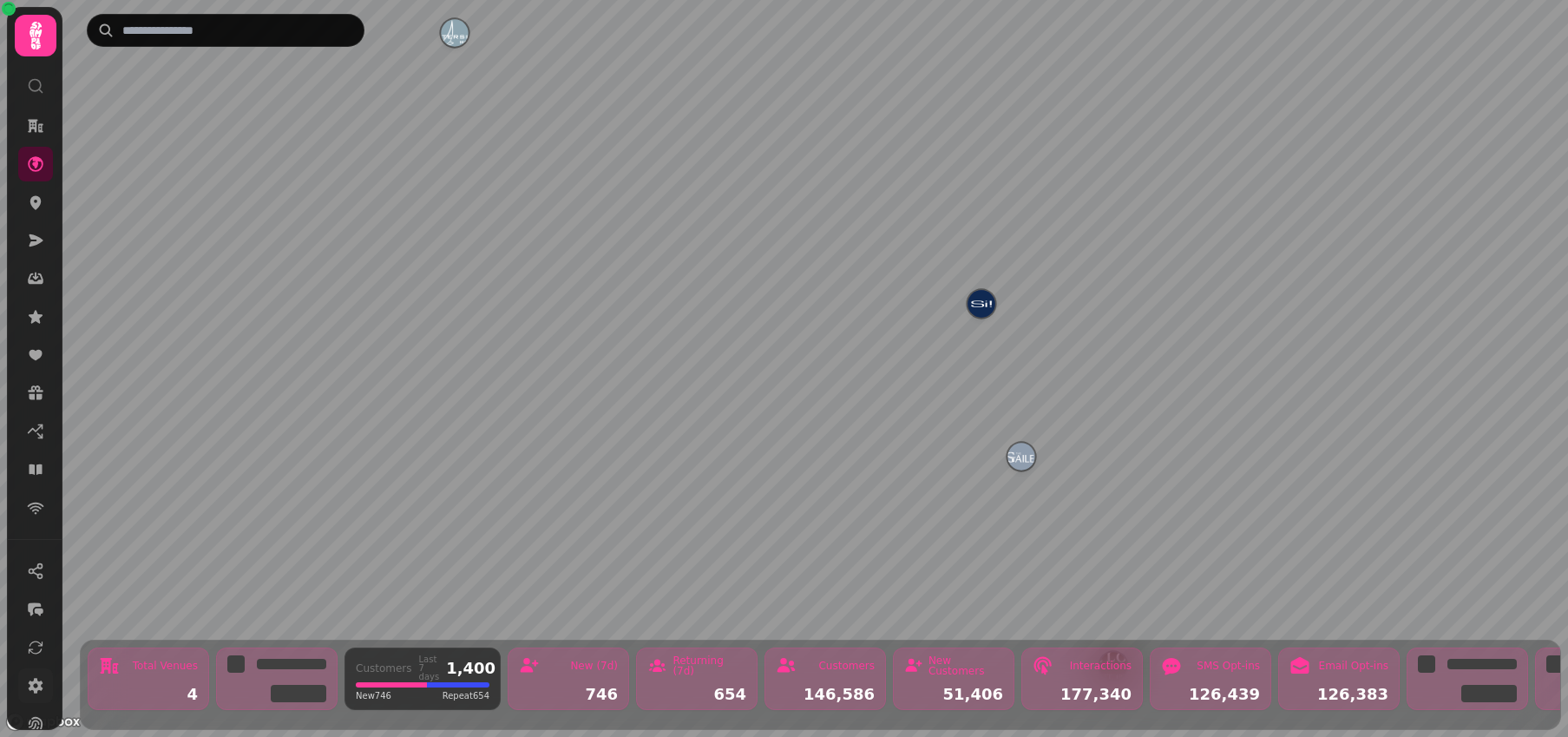
drag, startPoint x: 27, startPoint y: 652, endPoint x: 33, endPoint y: 680, distance: 28.6
click at [33, 680] on nav at bounding box center [35, 689] width 55 height 271
click at [33, 680] on icon at bounding box center [36, 685] width 17 height 18
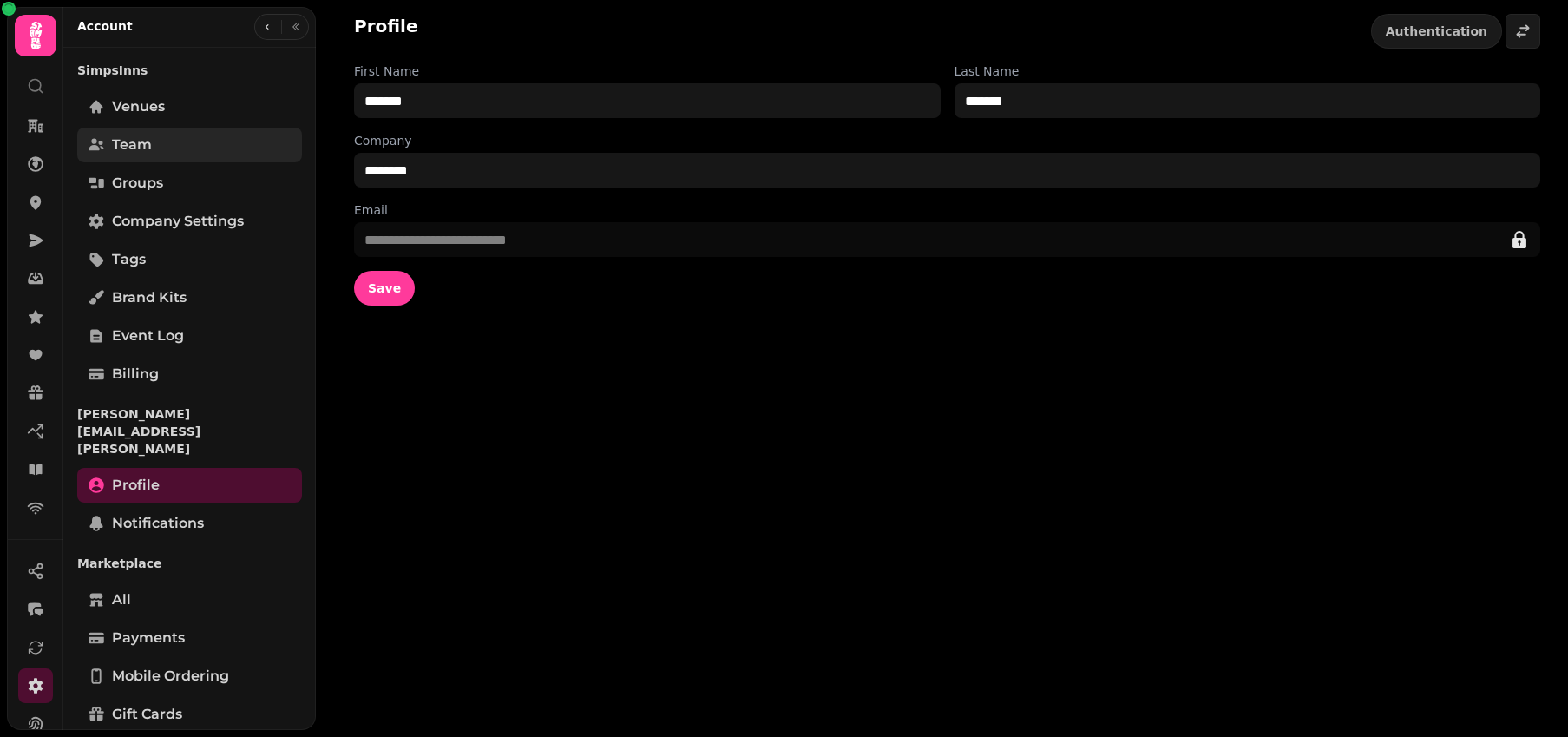
click at [189, 159] on link "Team" at bounding box center [189, 145] width 225 height 35
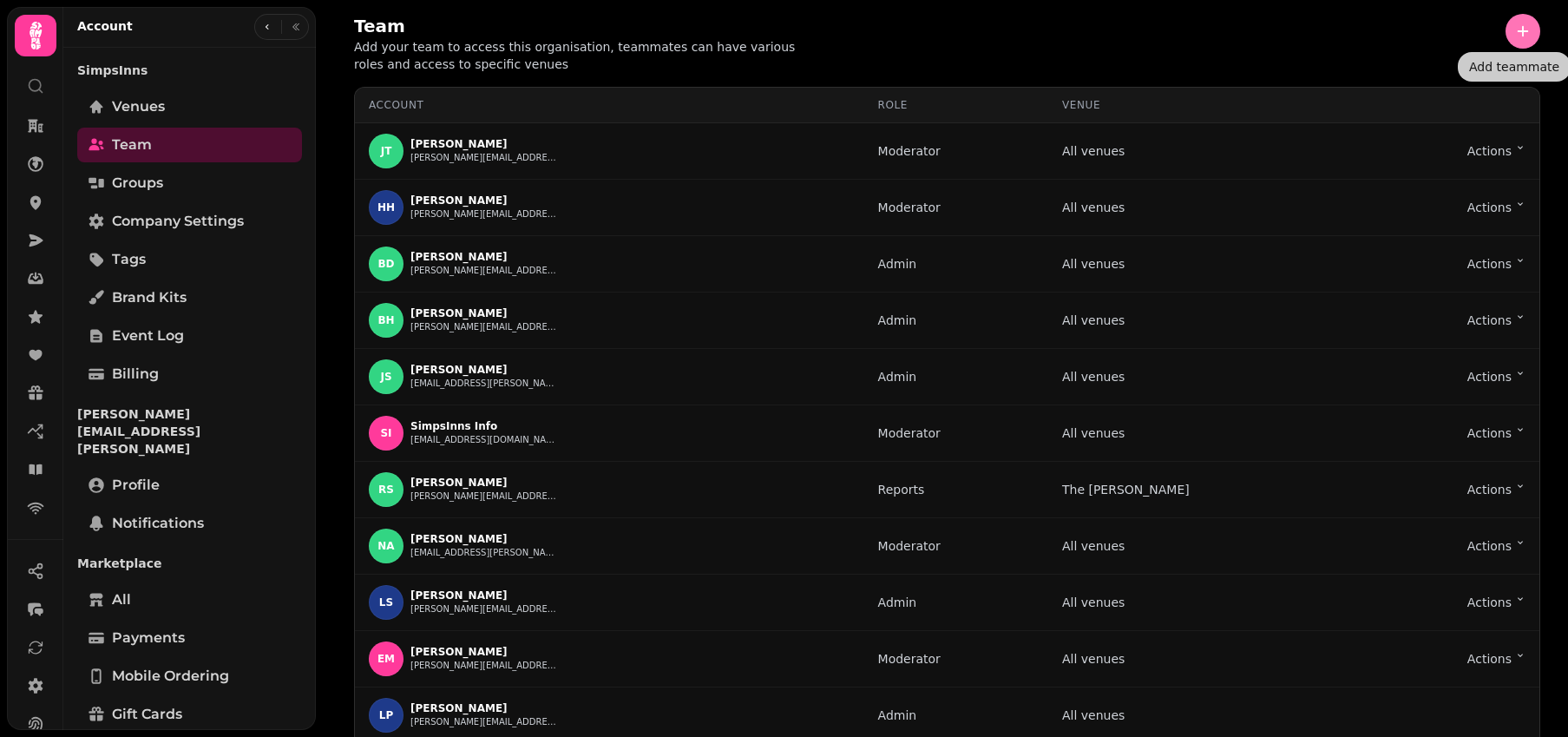
click at [1513, 20] on button "button" at bounding box center [1523, 31] width 35 height 35
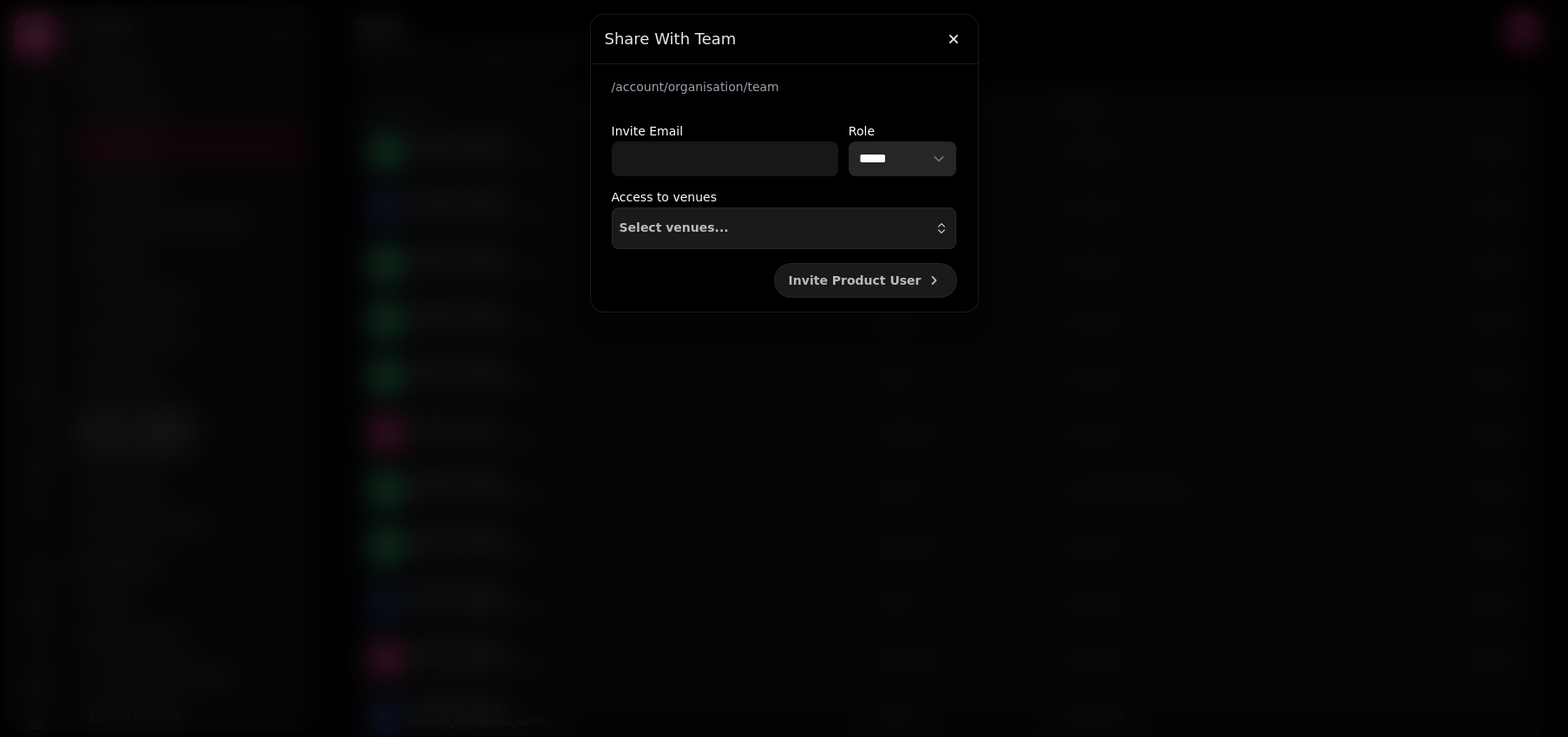
click at [892, 160] on select "**********" at bounding box center [903, 159] width 109 height 35
select select "*********"
click at [952, 48] on button "button" at bounding box center [954, 39] width 35 height 35
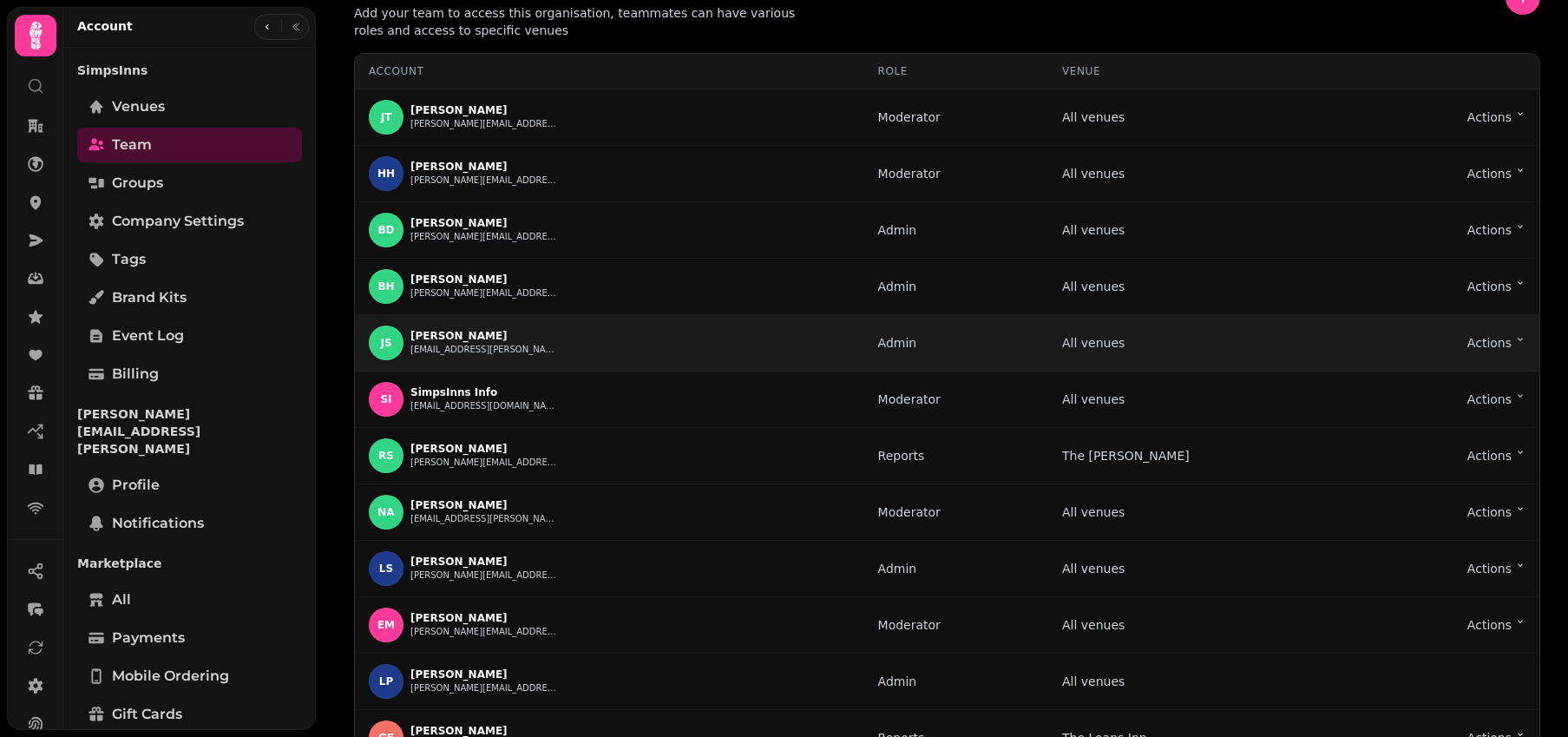
scroll to position [279, 0]
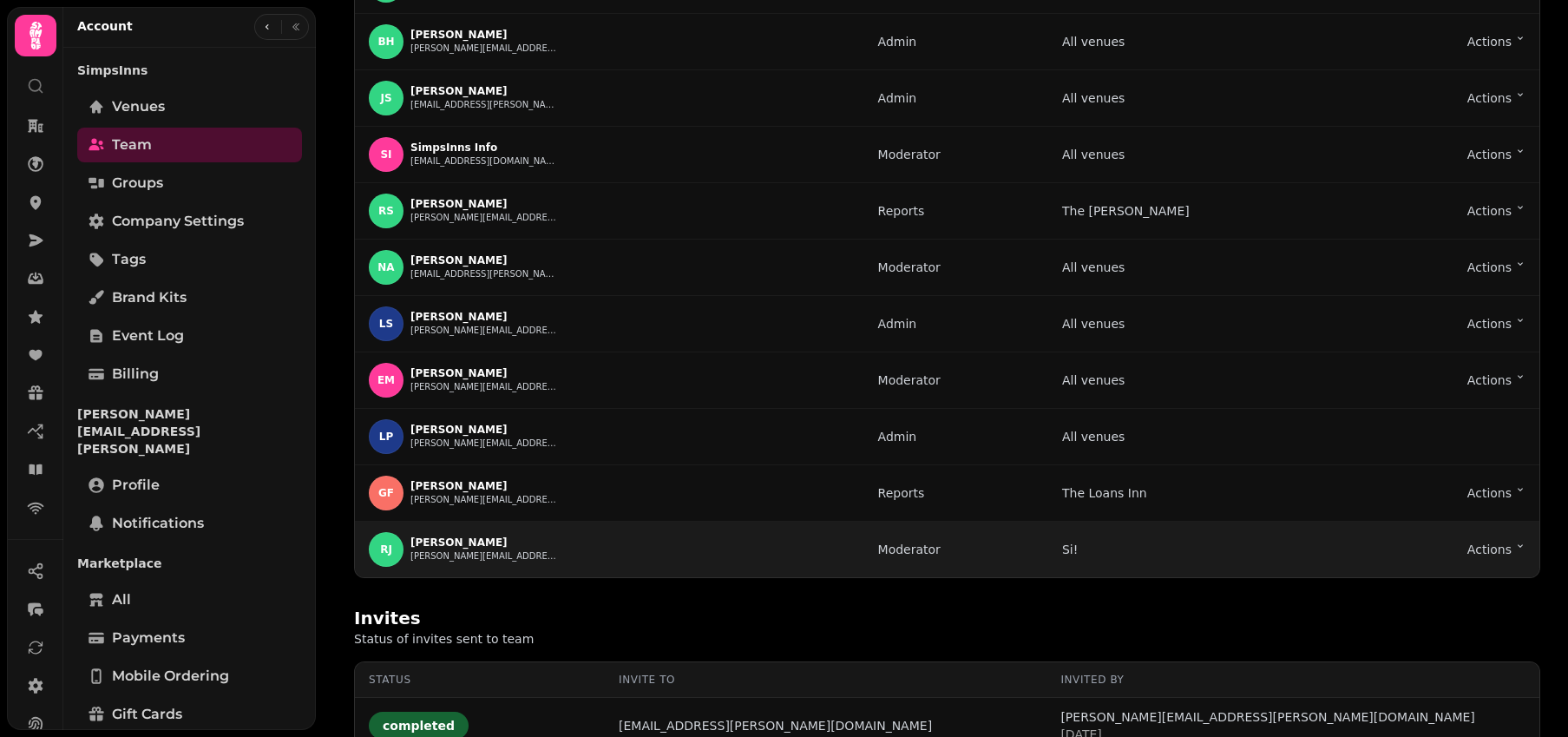
click at [467, 544] on p "[PERSON_NAME]" at bounding box center [484, 543] width 148 height 14
click at [1483, 547] on html "Team Add your team to access this organisation, teammates can have various role…" at bounding box center [784, 368] width 1568 height 737
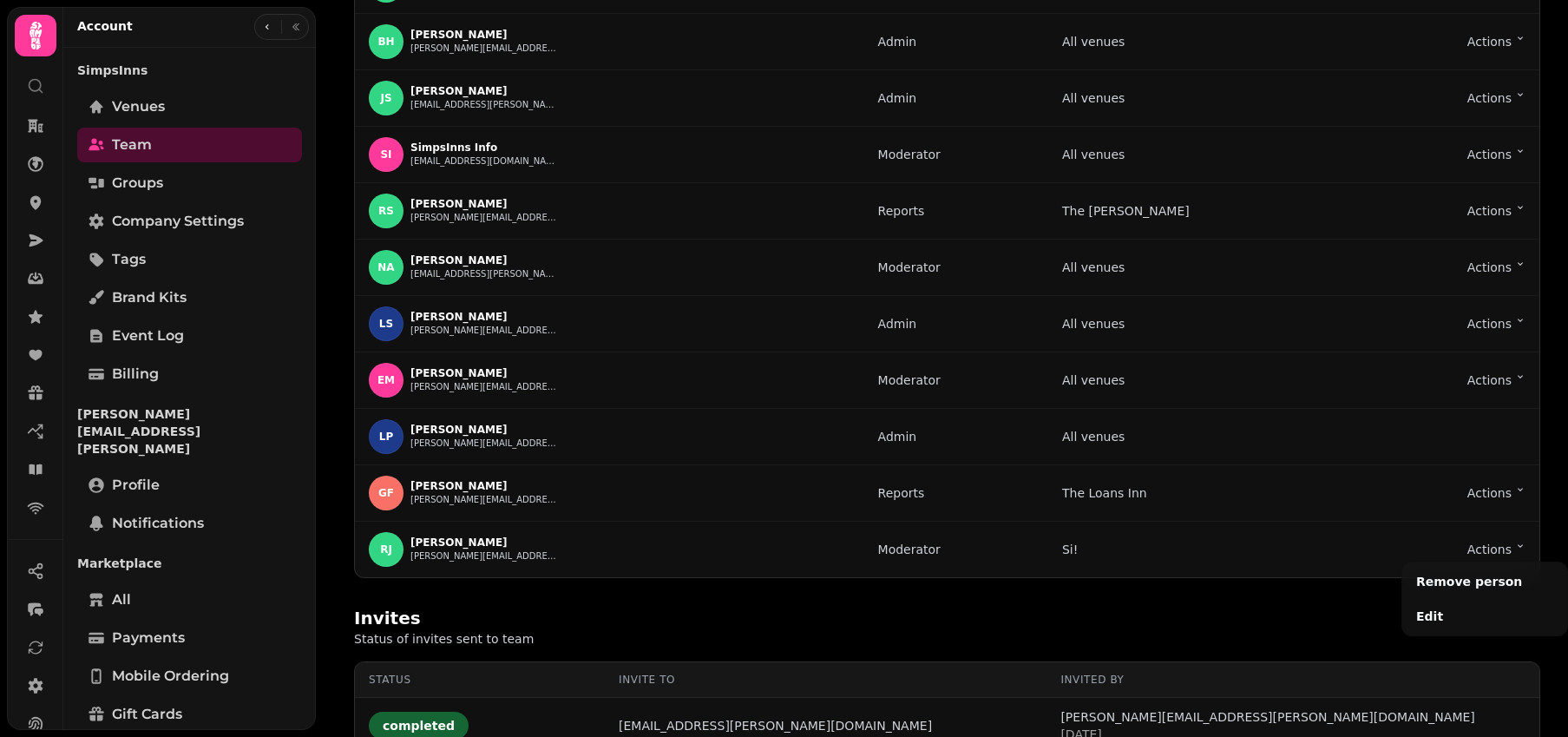
click at [1198, 563] on html "Team Add your team to access this organisation, teammates can have various role…" at bounding box center [784, 368] width 1568 height 737
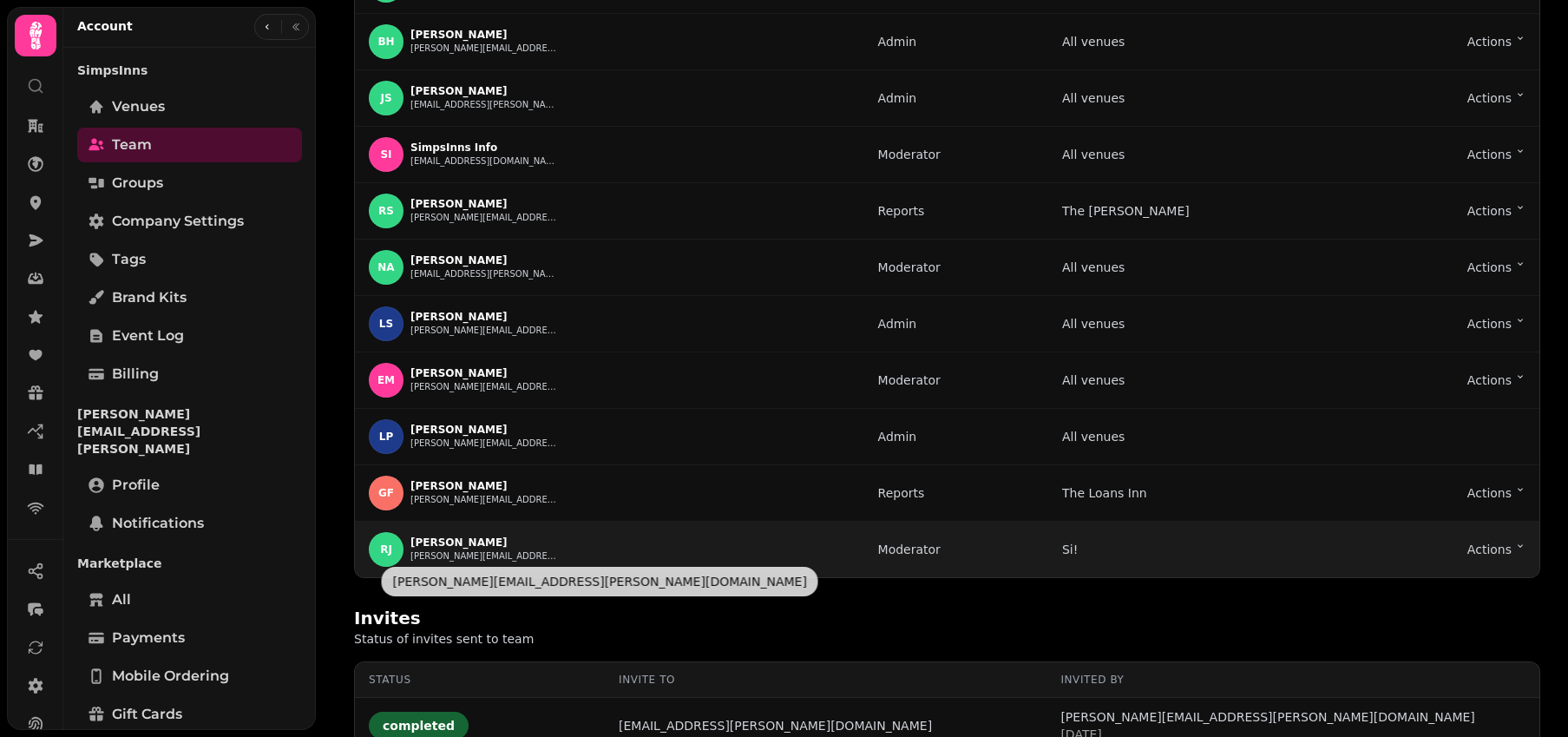
click at [437, 559] on button "[PERSON_NAME][EMAIL_ADDRESS][PERSON_NAME][DOMAIN_NAME]" at bounding box center [484, 556] width 148 height 14
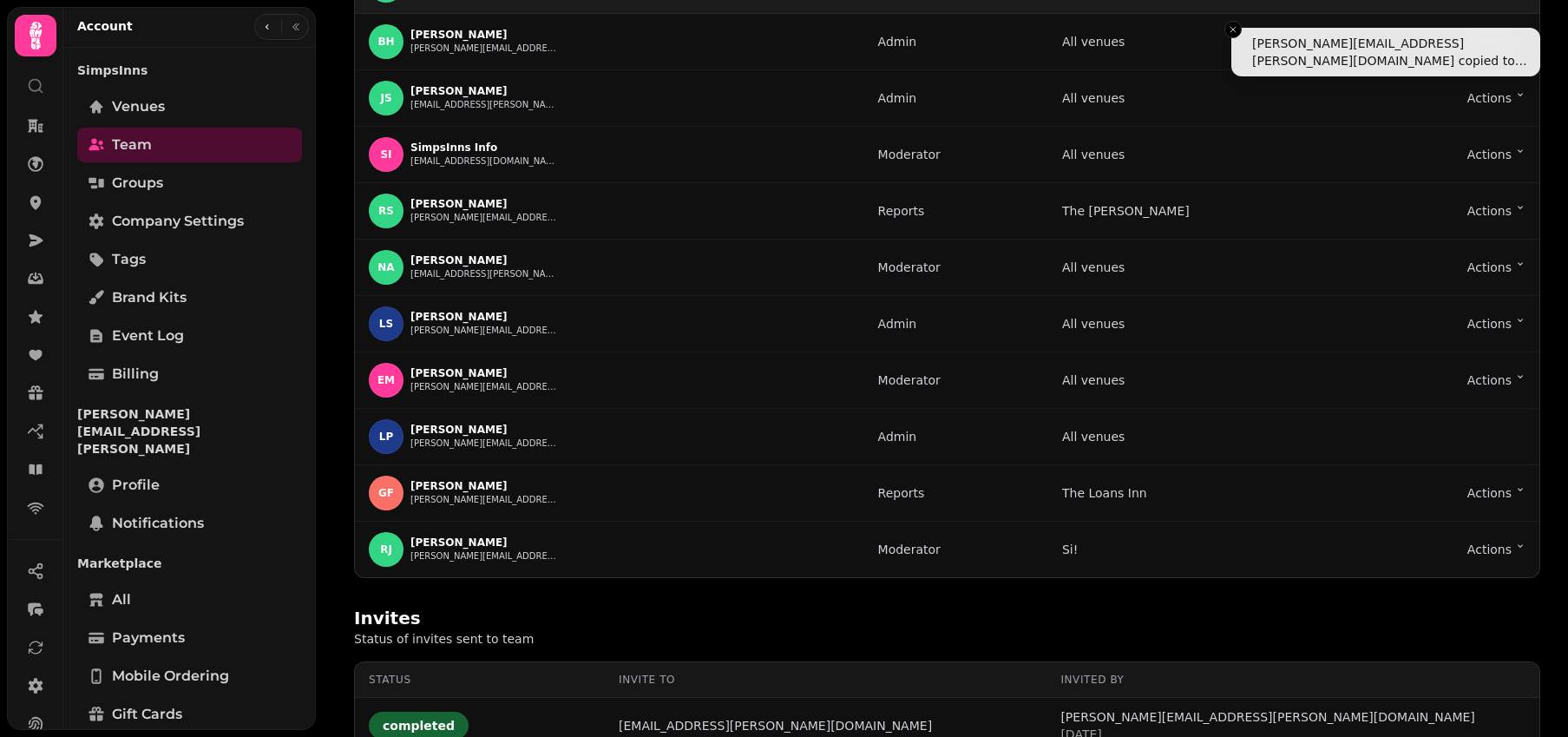
scroll to position [0, 0]
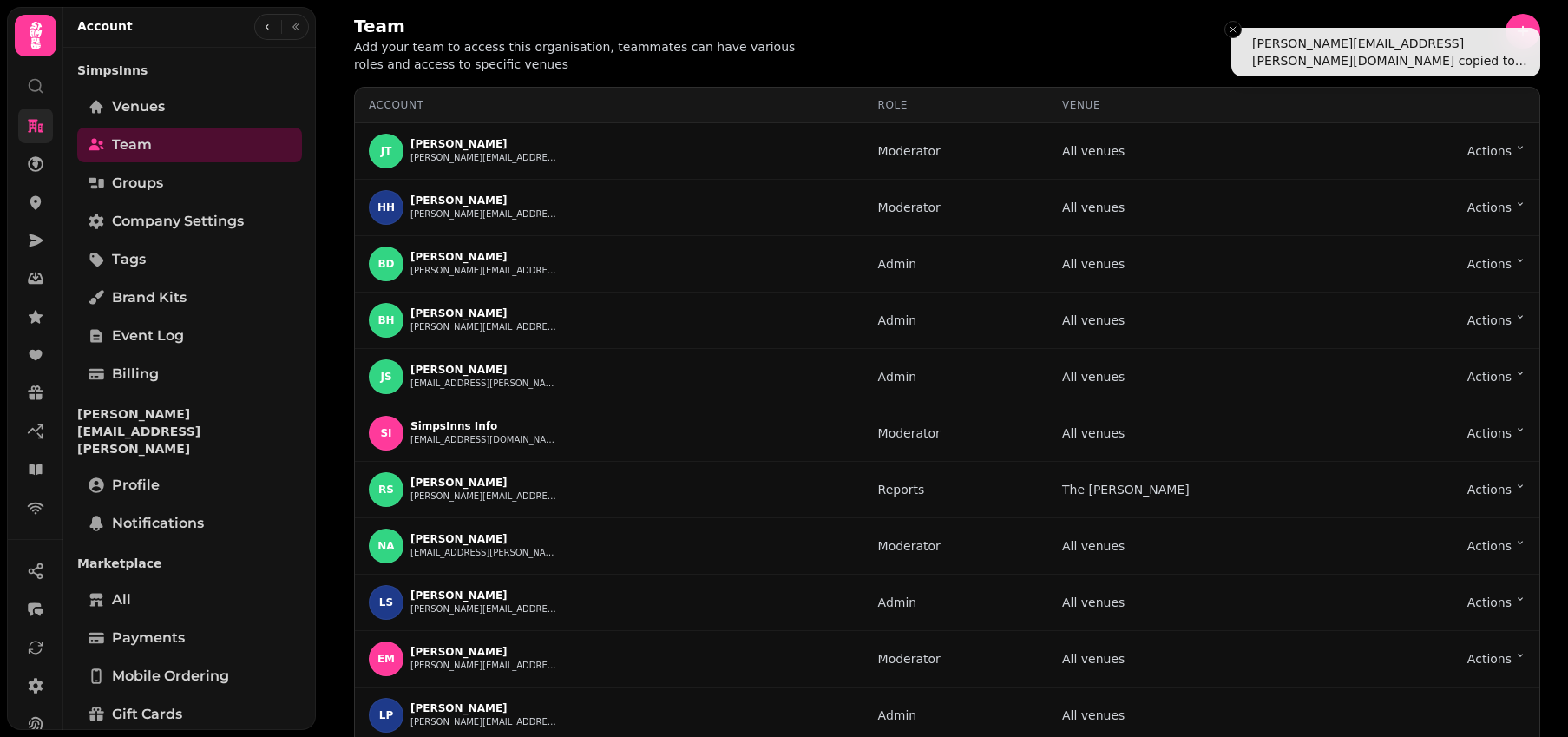
click at [42, 127] on icon at bounding box center [36, 126] width 17 height 18
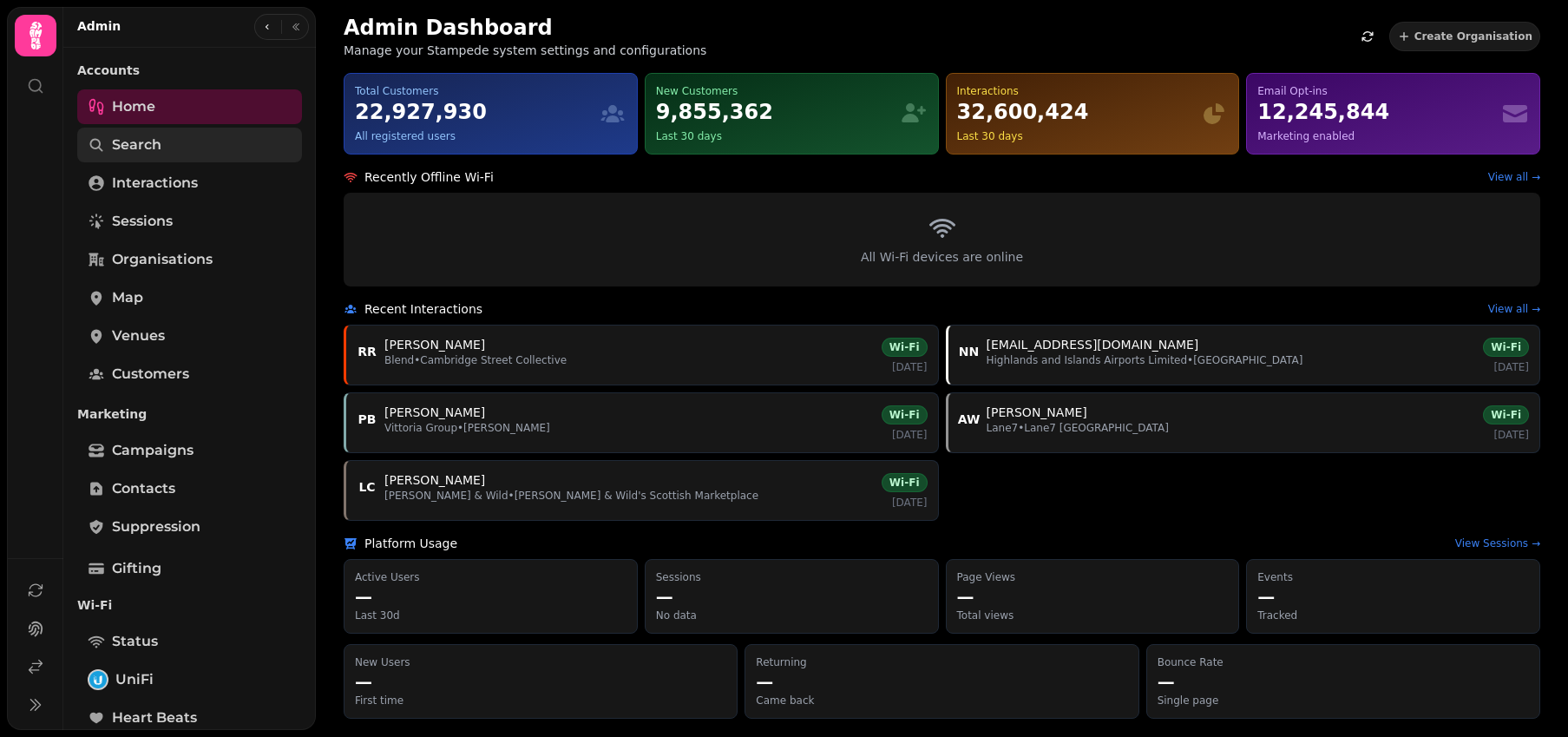
click at [213, 156] on link "Search" at bounding box center [189, 145] width 225 height 35
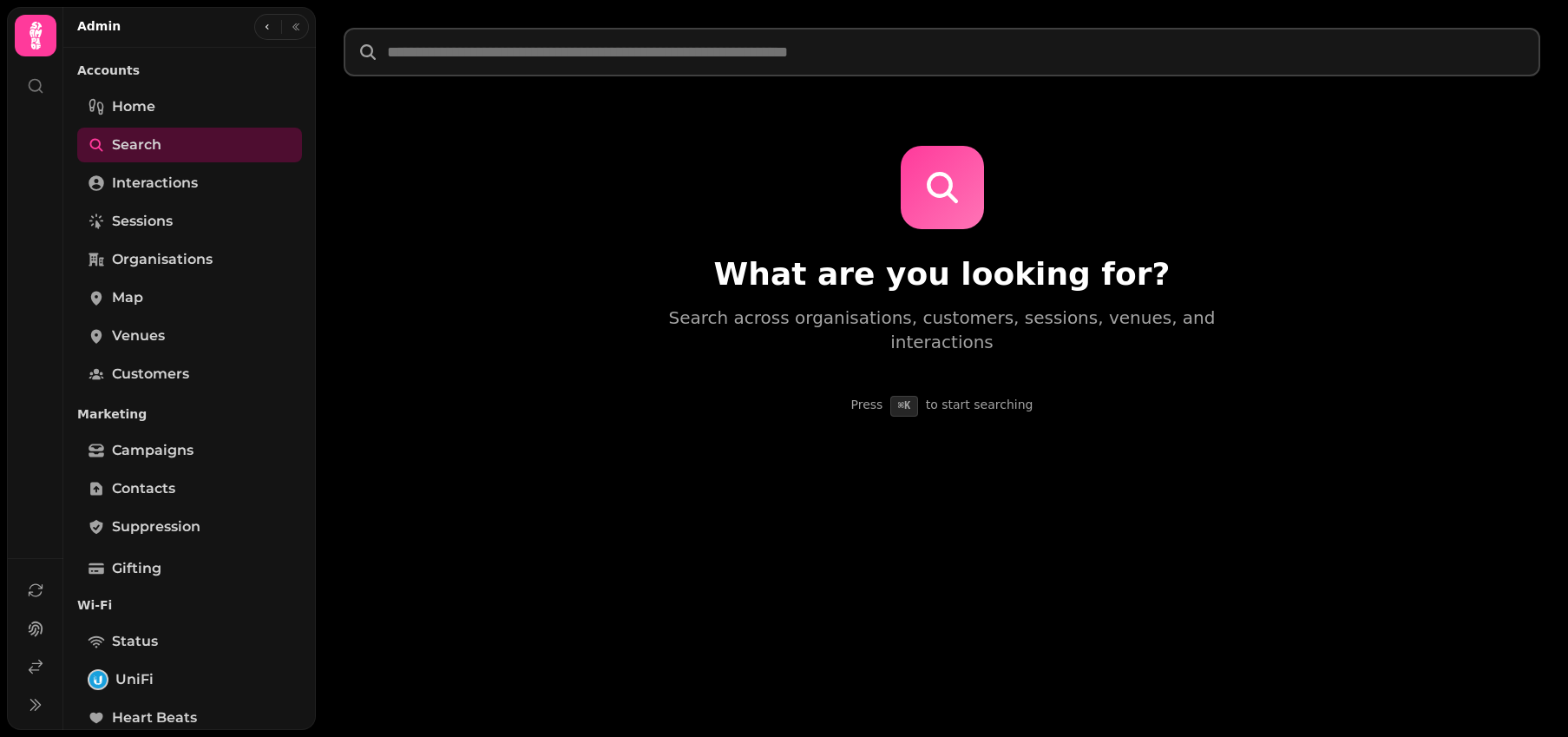
click at [509, 43] on input "text" at bounding box center [942, 53] width 1197 height 49
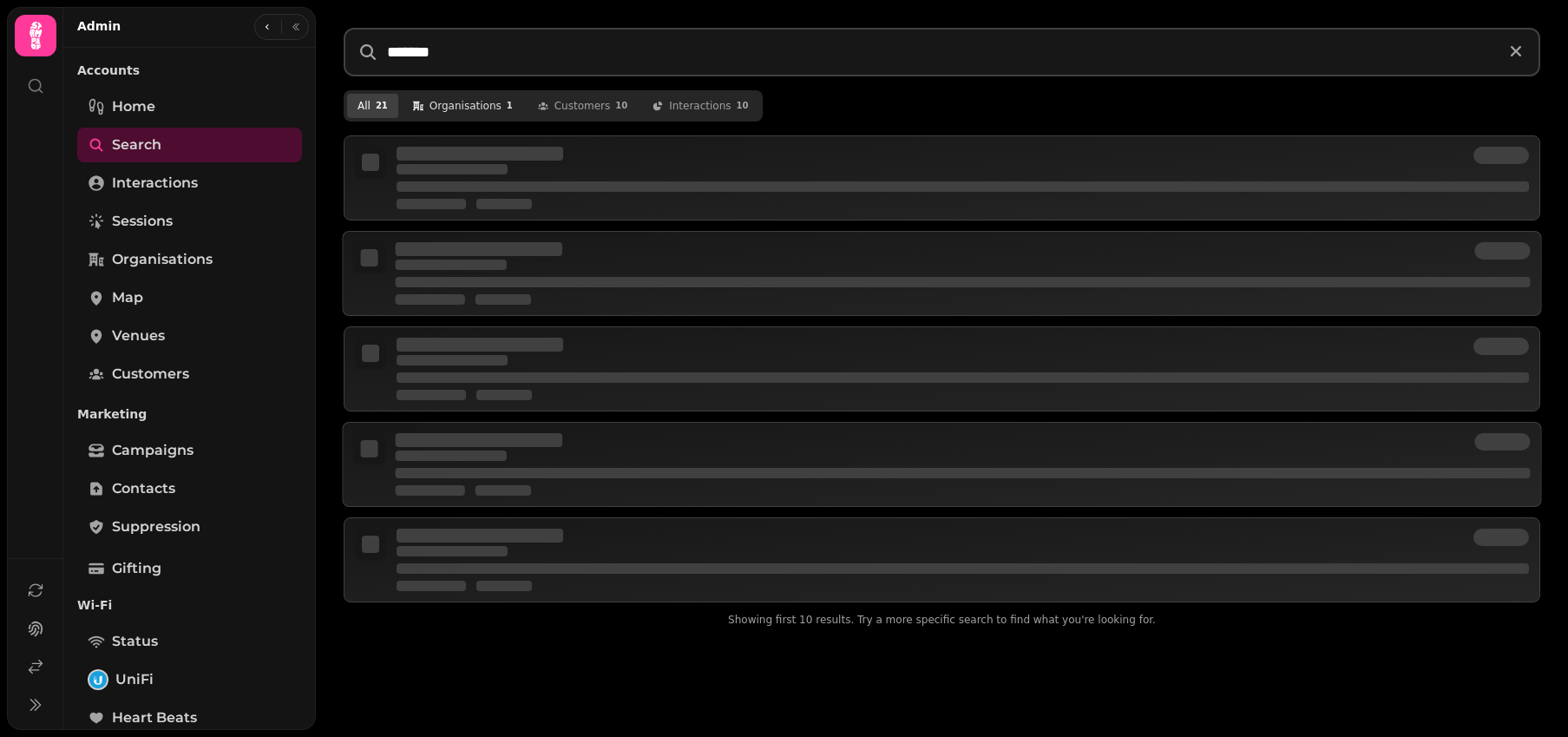
type input "*******"
click at [514, 94] on button "organisation s 1" at bounding box center [462, 105] width 122 height 24
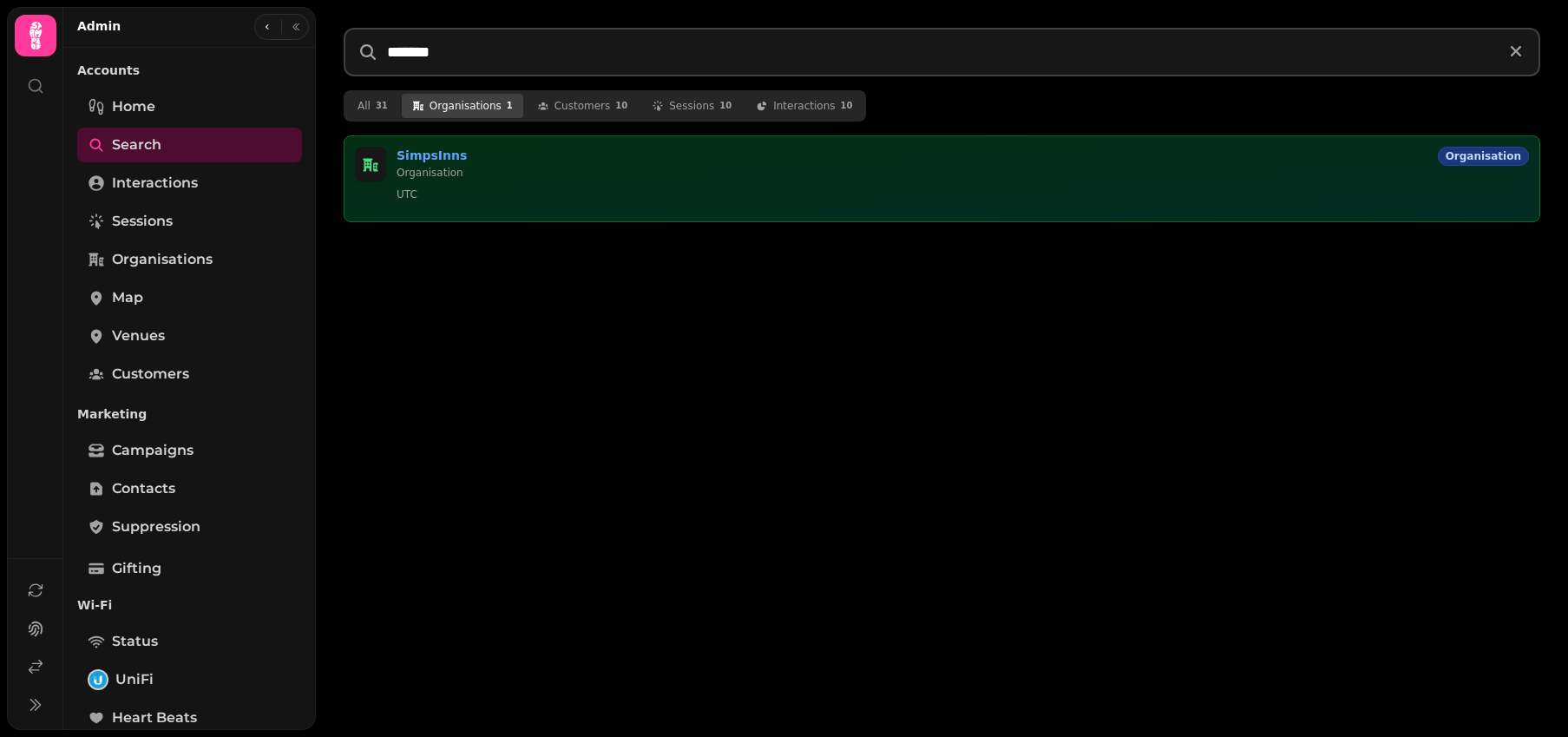
click at [510, 168] on p "Organisation" at bounding box center [914, 173] width 1034 height 14
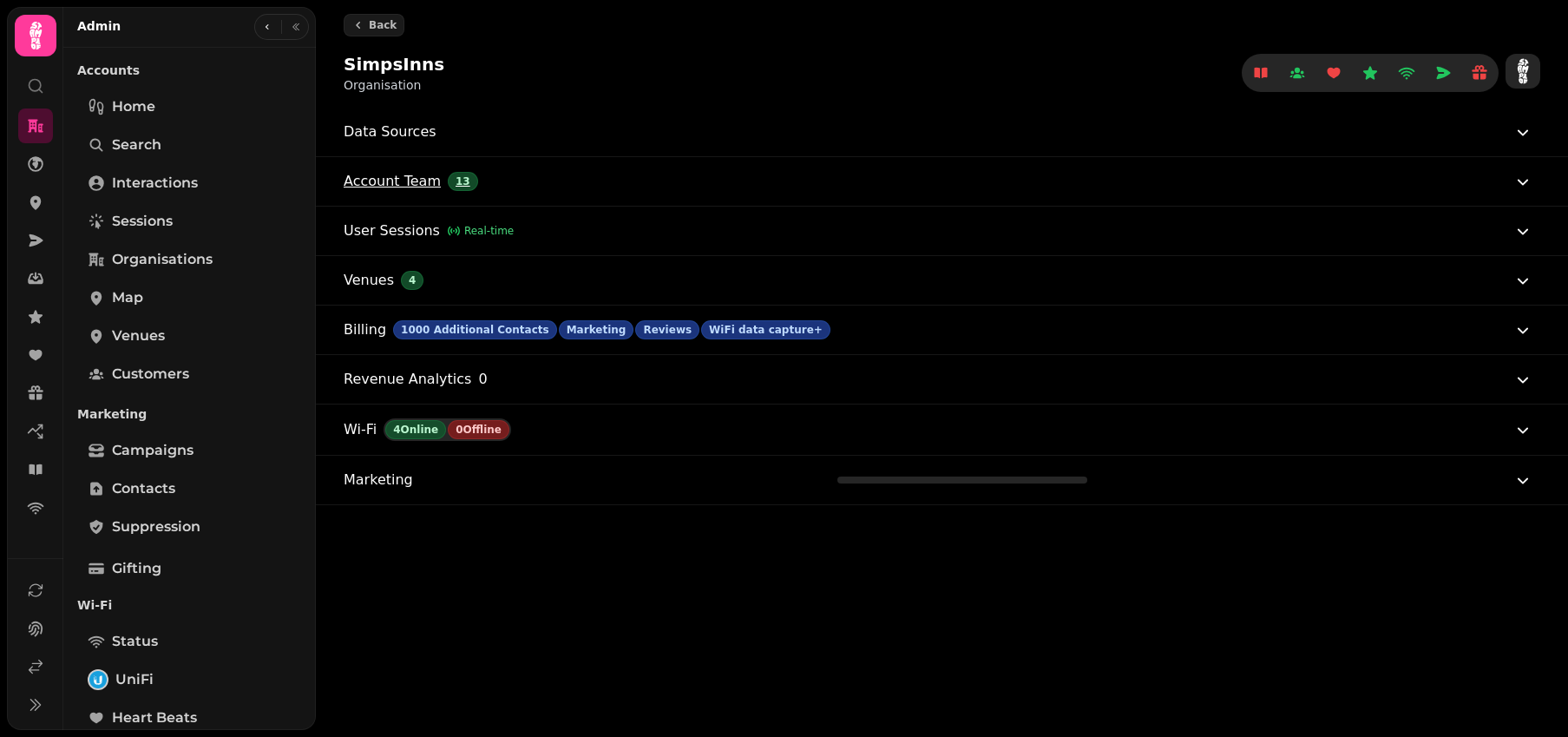
click at [620, 172] on button "Account Team 13" at bounding box center [939, 182] width 1190 height 49
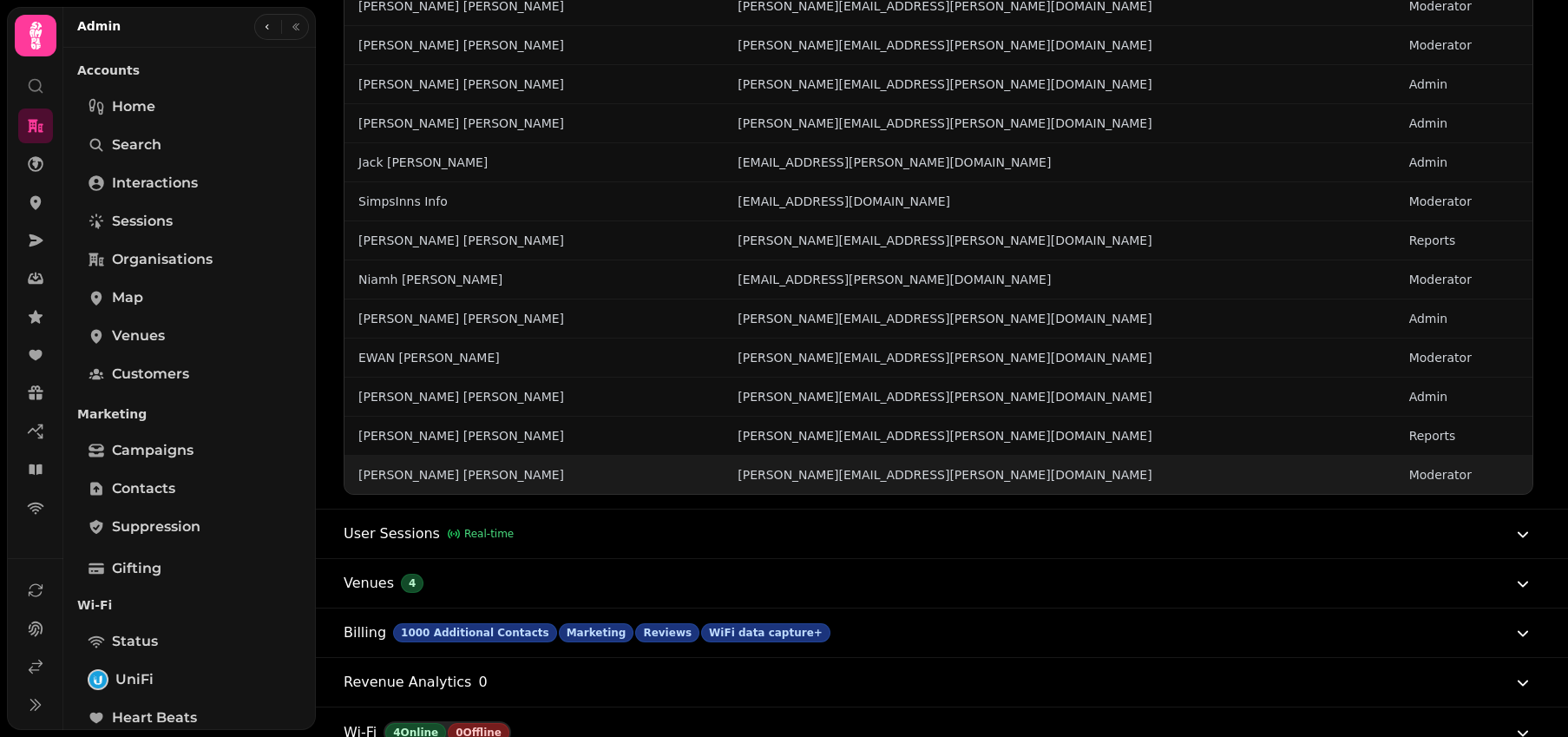
scroll to position [396, 0]
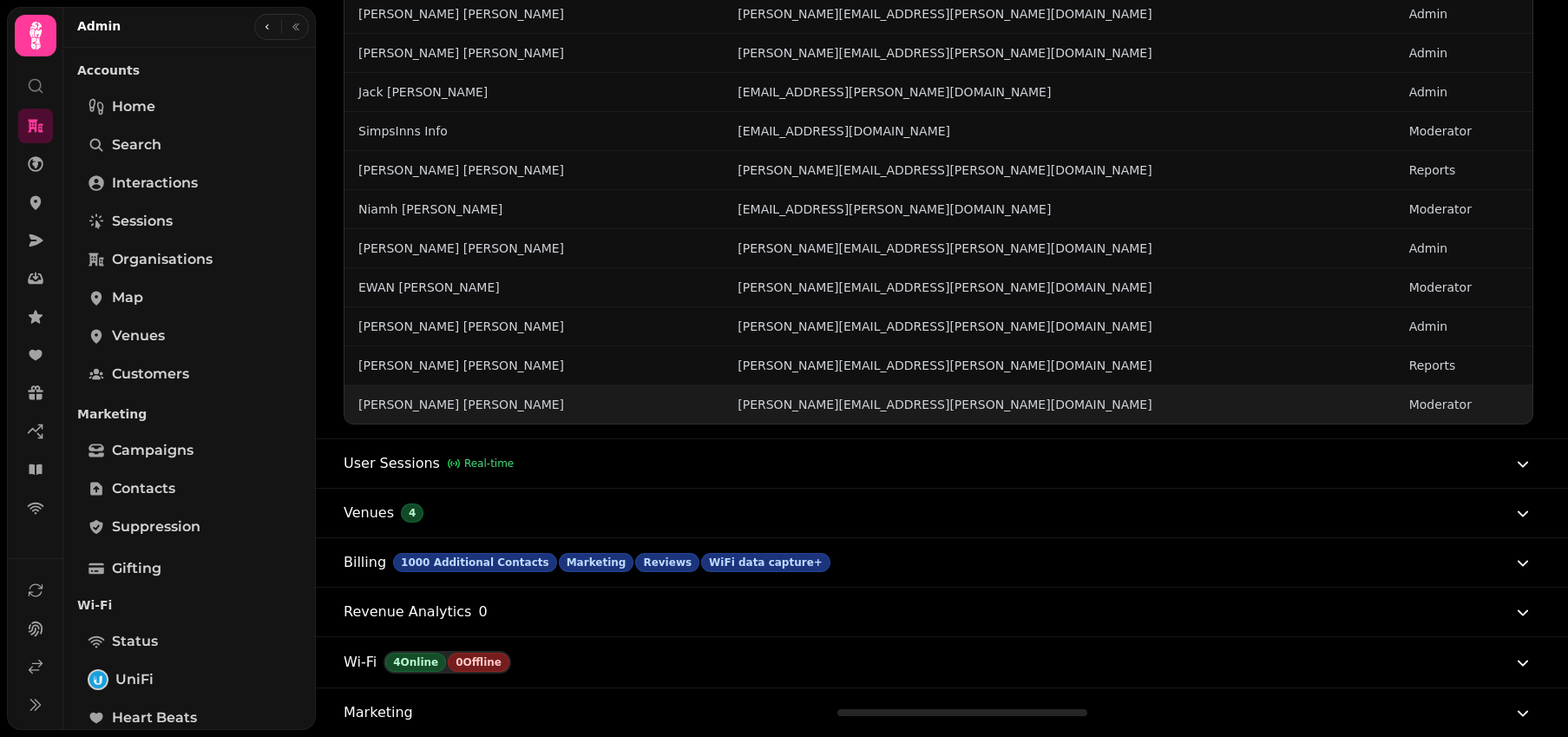
click at [397, 408] on link "[PERSON_NAME]" at bounding box center [462, 404] width 206 height 18
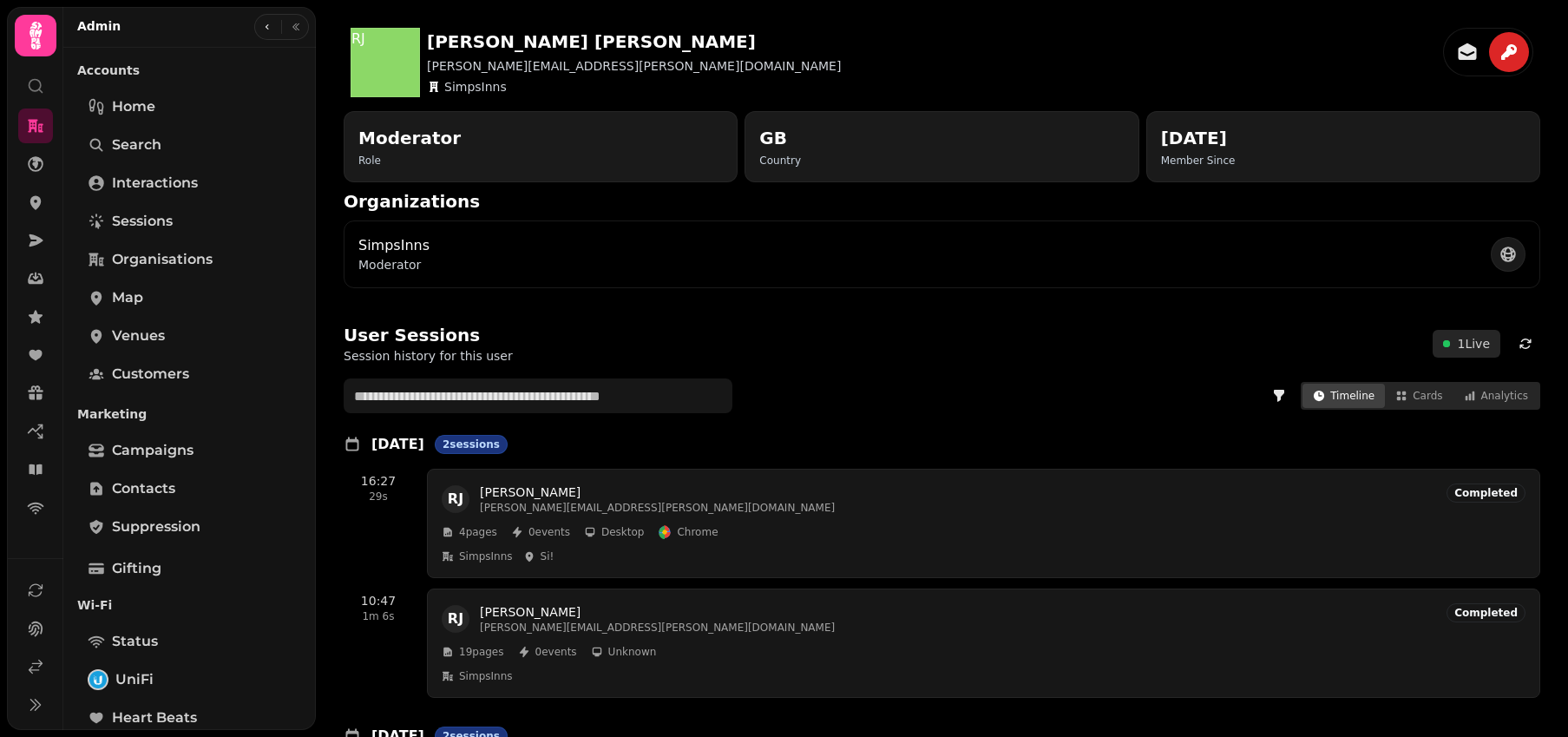
click at [418, 133] on h2 "Moderator" at bounding box center [409, 137] width 102 height 24
click at [612, 150] on div "Moderator Role" at bounding box center [540, 146] width 365 height 42
click at [1499, 45] on icon "button" at bounding box center [1509, 52] width 20 height 20
